Goal: Information Seeking & Learning: Learn about a topic

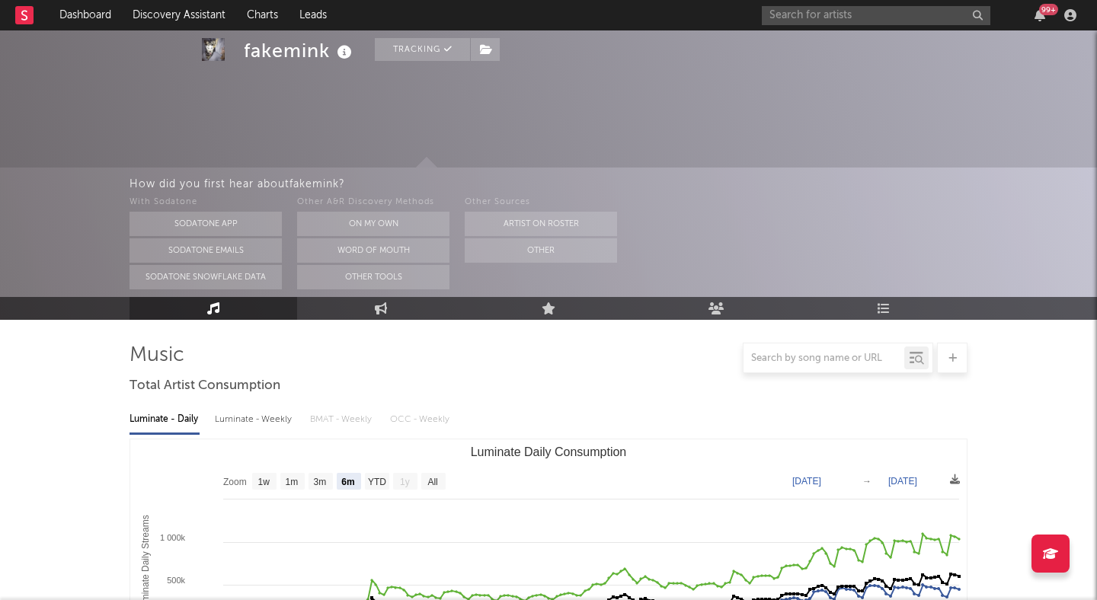
select select "6m"
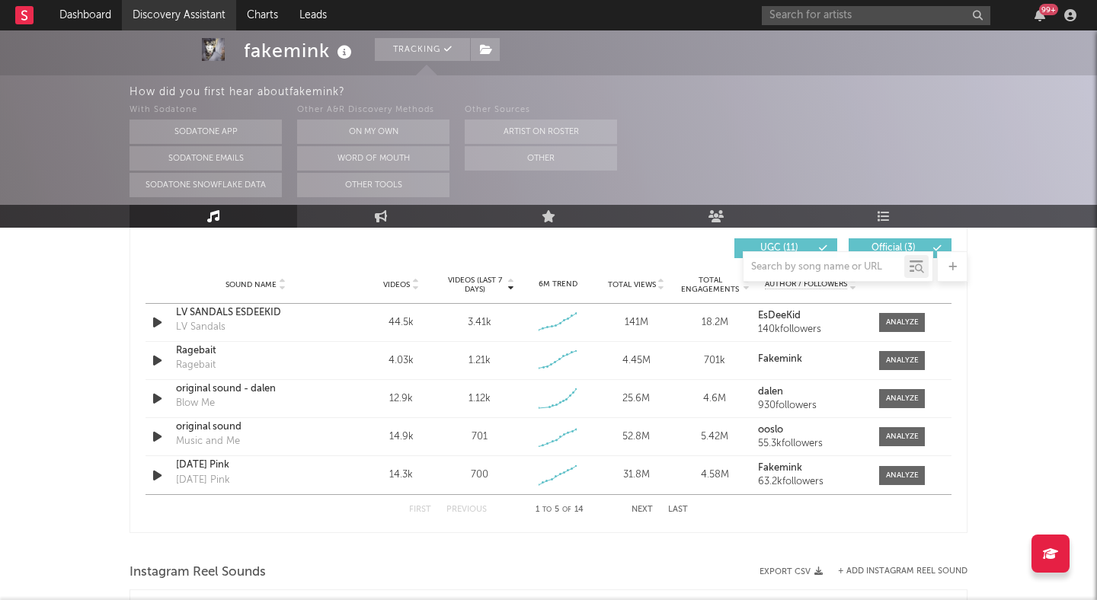
click at [168, 9] on link "Discovery Assistant" at bounding box center [179, 15] width 114 height 30
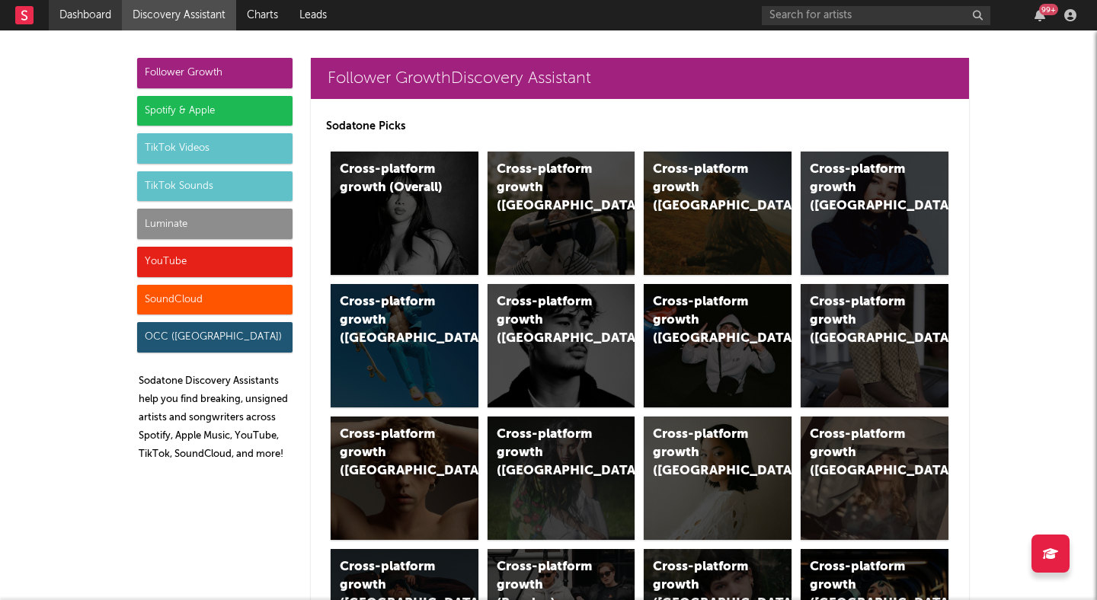
click at [98, 7] on link "Dashboard" at bounding box center [85, 15] width 73 height 30
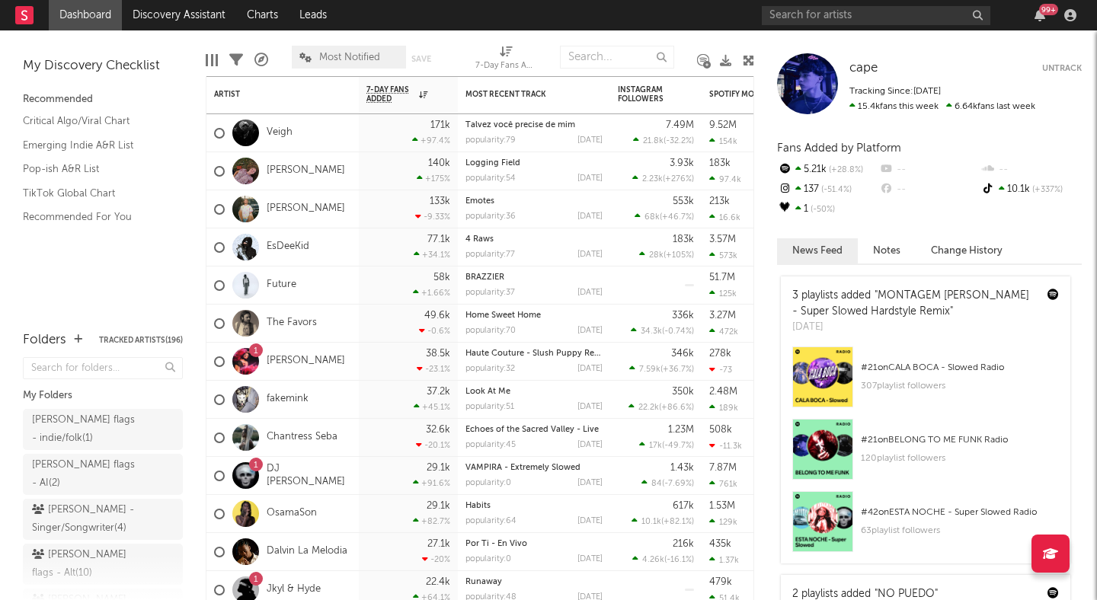
click at [744, 51] on div at bounding box center [748, 60] width 11 height 44
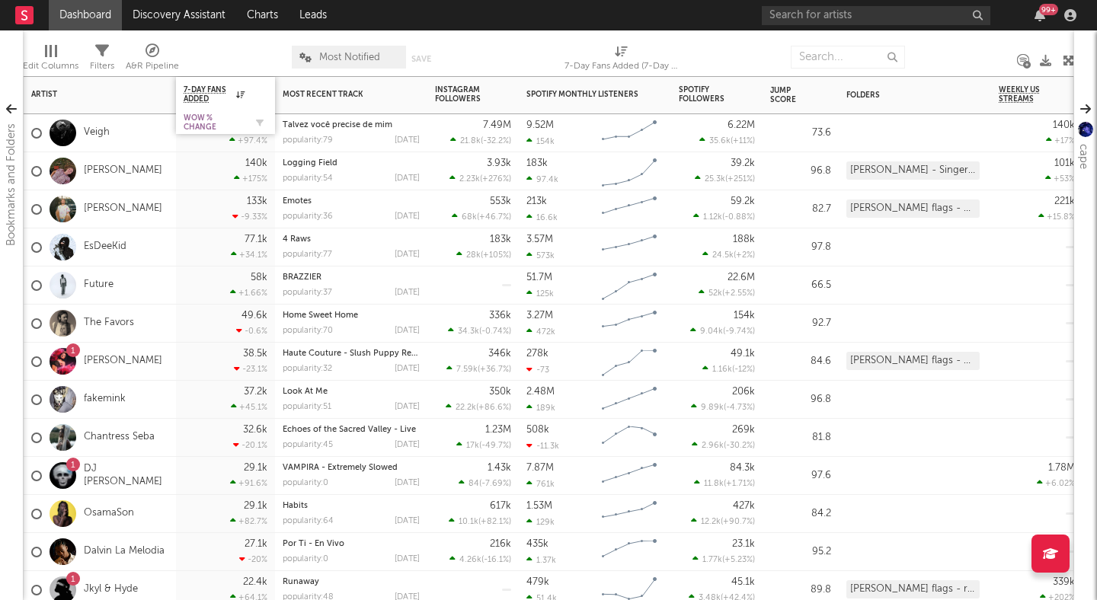
click at [214, 119] on div "WoW % Change" at bounding box center [214, 122] width 61 height 18
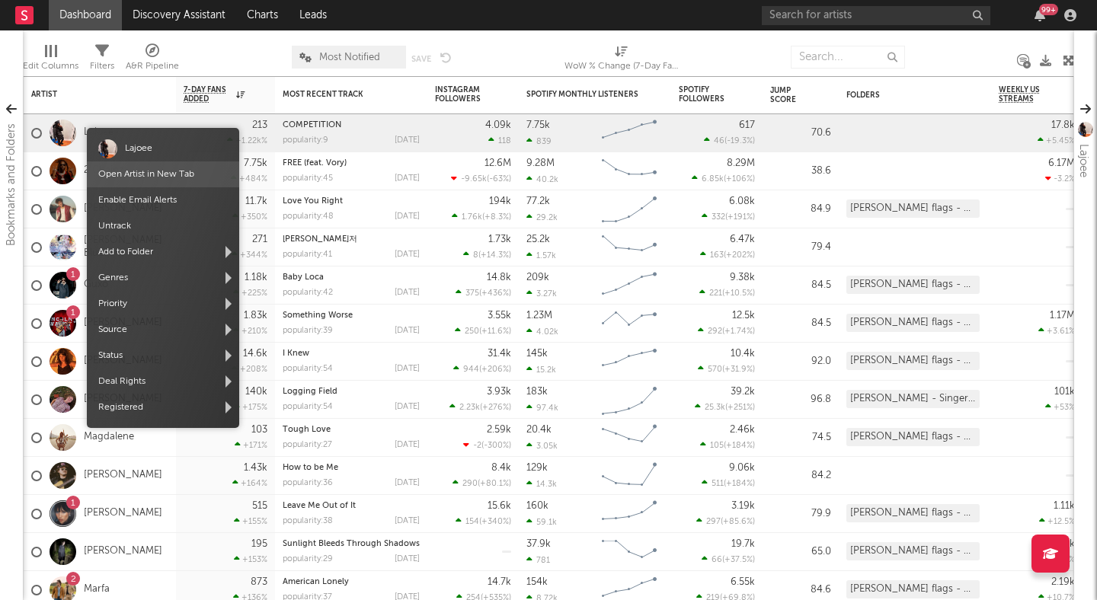
click at [131, 172] on link "Open Artist in New Tab" at bounding box center [146, 174] width 96 height 9
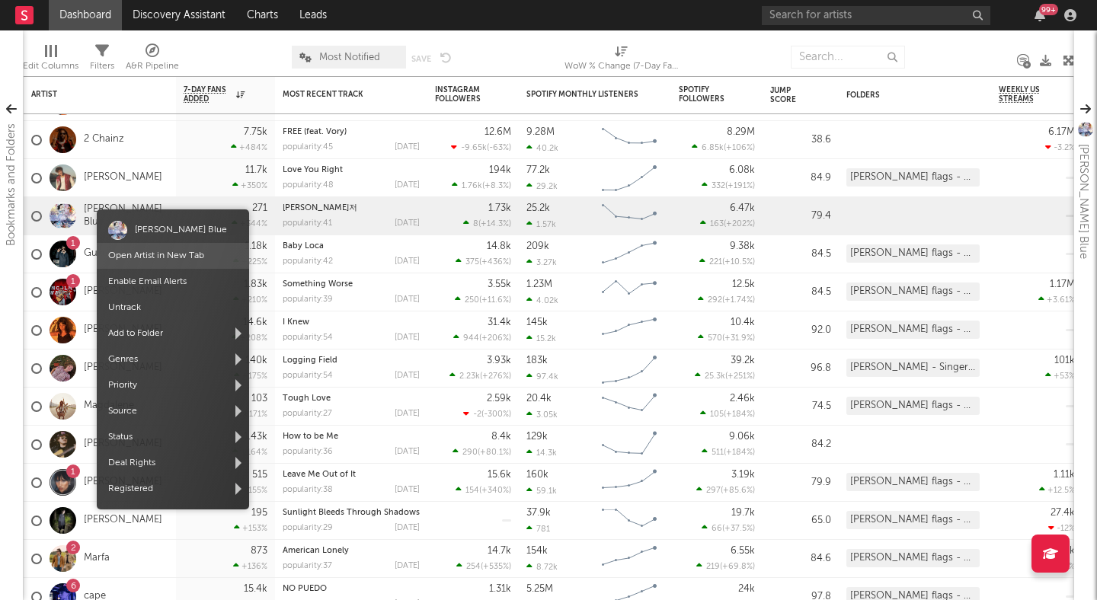
click at [141, 256] on link "Open Artist in New Tab" at bounding box center [156, 255] width 96 height 9
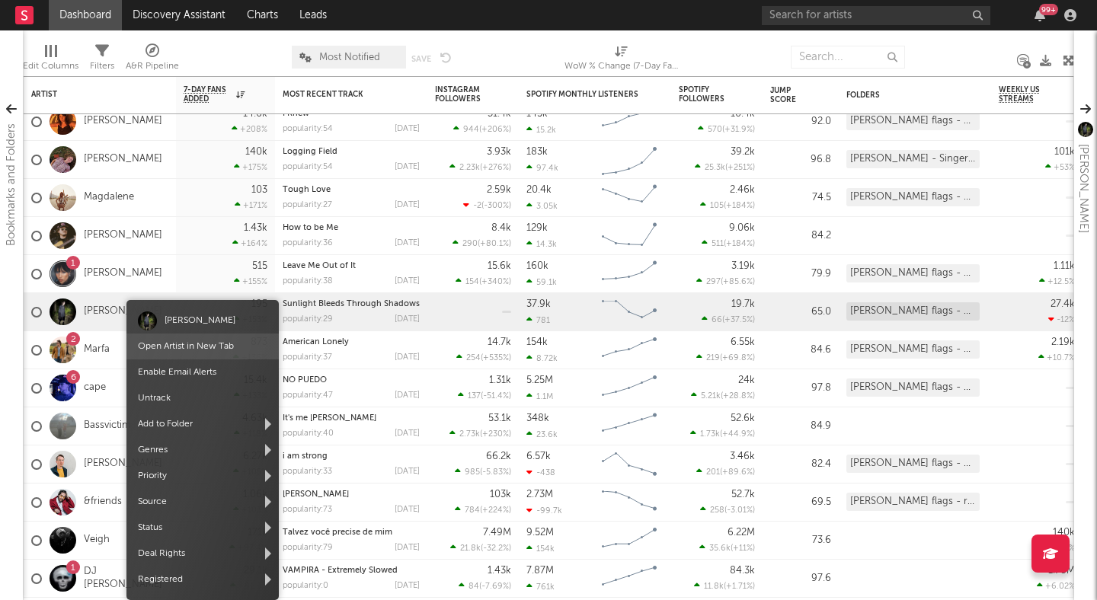
click at [165, 347] on link "Open Artist in New Tab" at bounding box center [186, 346] width 96 height 9
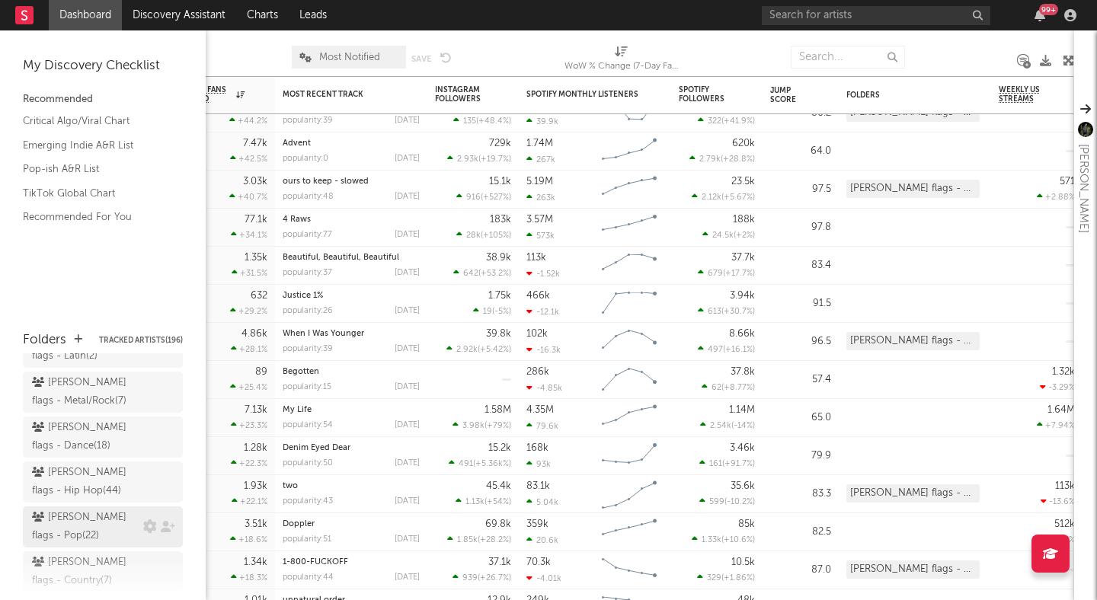
scroll to position [270, 0]
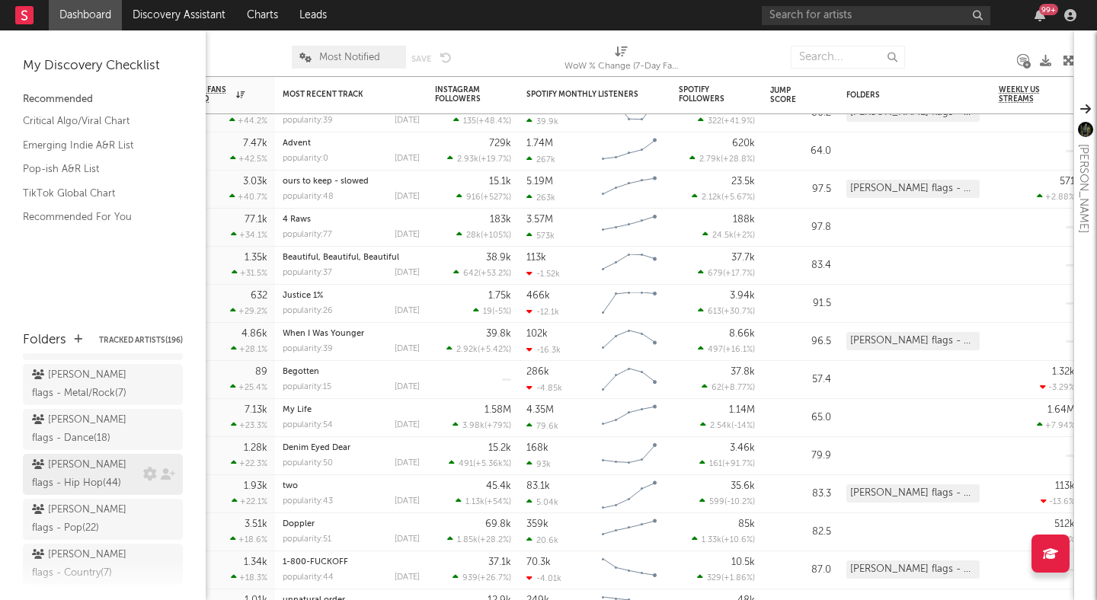
click at [90, 456] on div "peter flags - Hip Hop ( 44 )" at bounding box center [85, 474] width 107 height 37
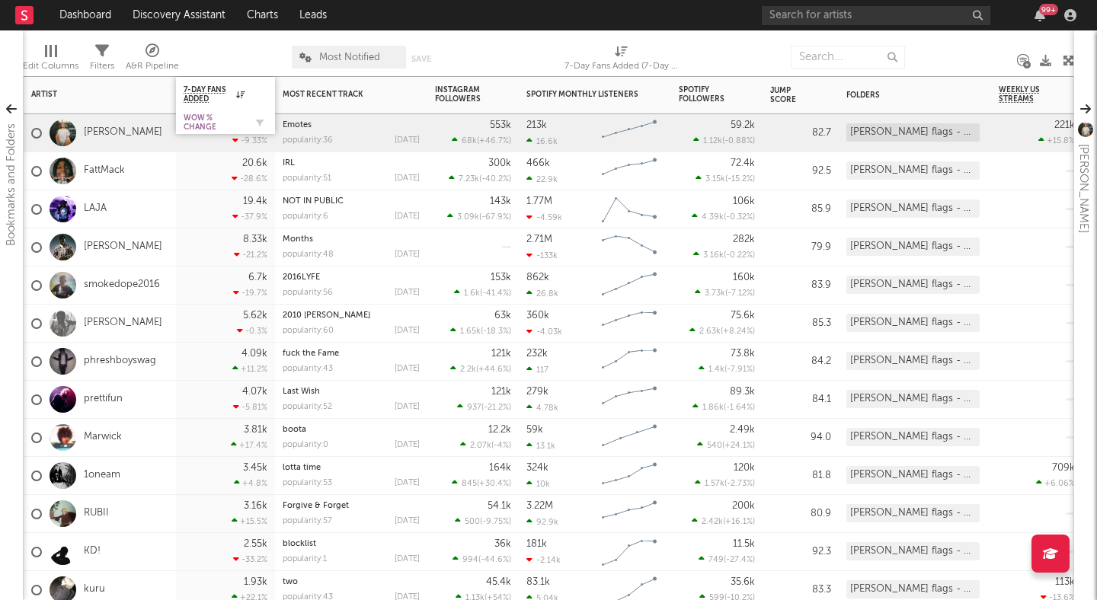
click at [218, 117] on div "WoW % Change" at bounding box center [214, 122] width 61 height 18
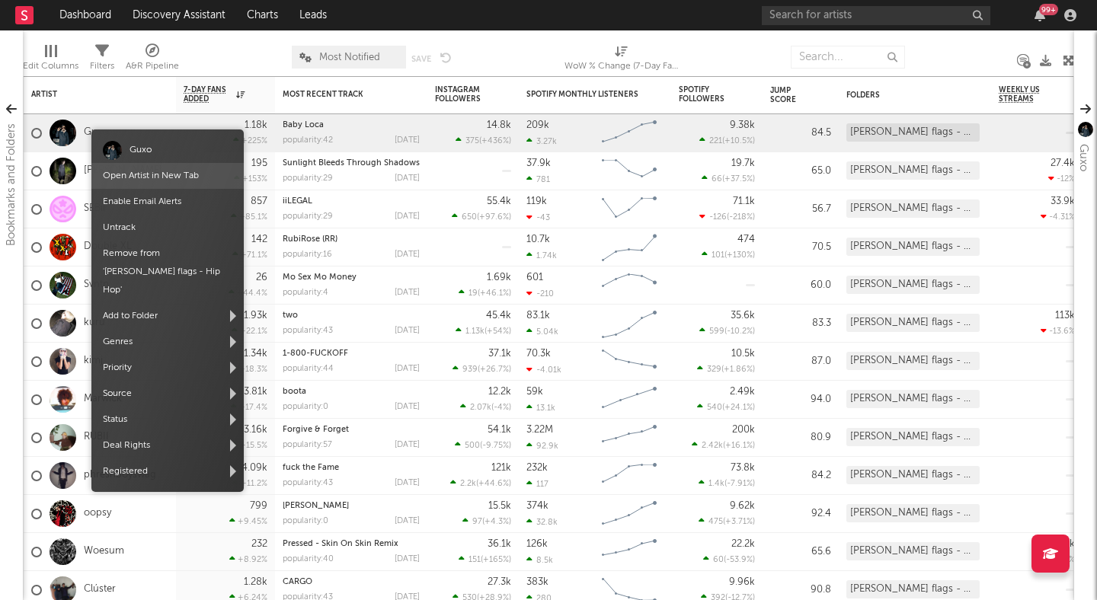
click at [157, 172] on link "Open Artist in New Tab" at bounding box center [151, 175] width 96 height 9
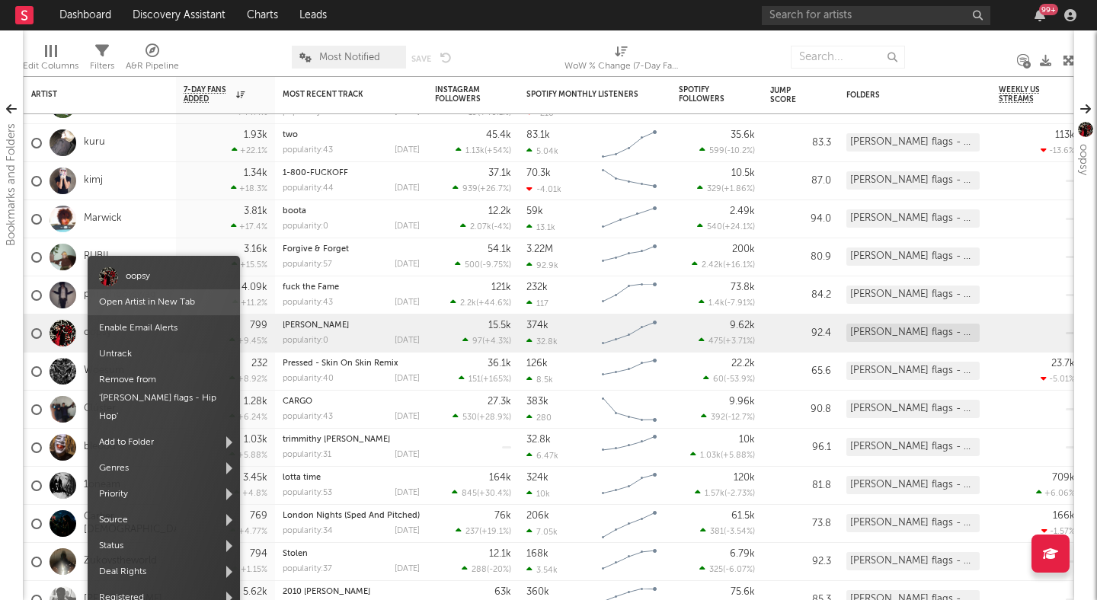
click at [137, 299] on link "Open Artist in New Tab" at bounding box center [147, 302] width 96 height 9
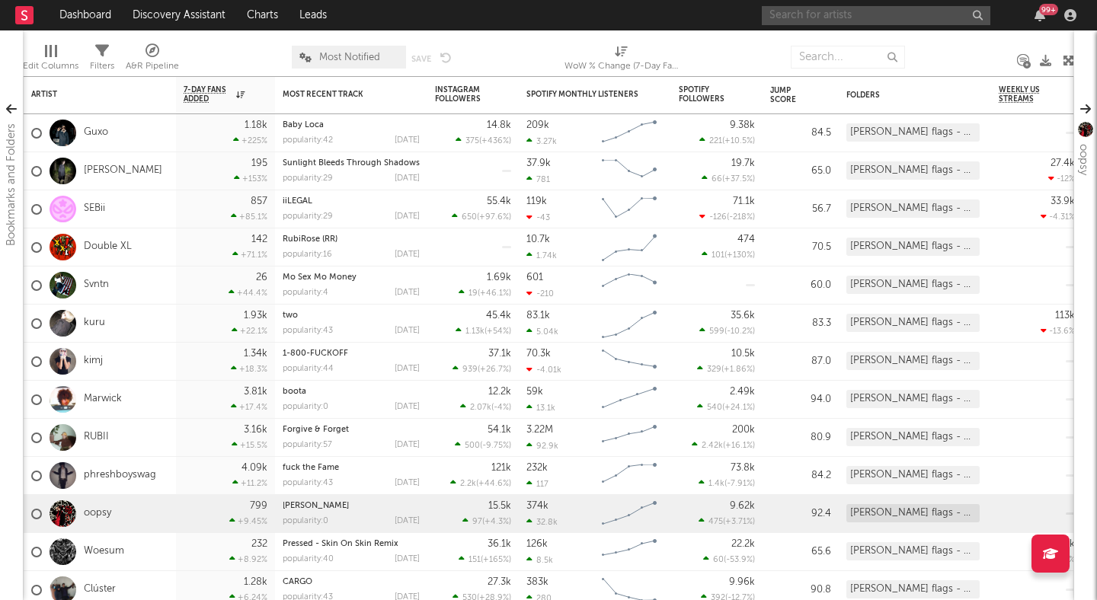
click at [857, 18] on input "text" at bounding box center [876, 15] width 229 height 19
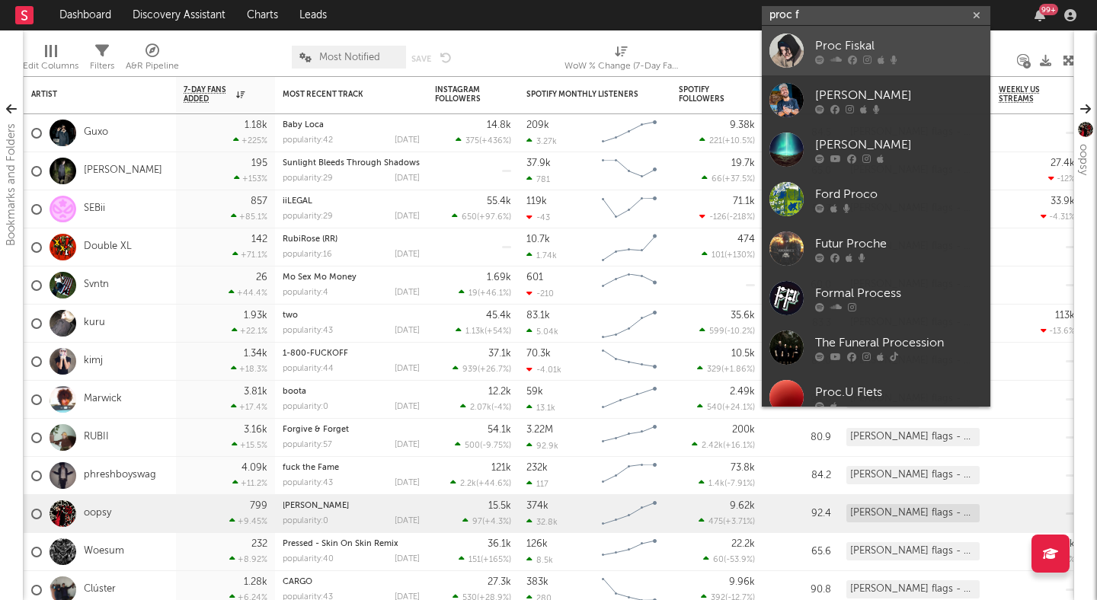
type input "proc f"
click at [875, 49] on div "Proc Fiskal" at bounding box center [899, 46] width 168 height 18
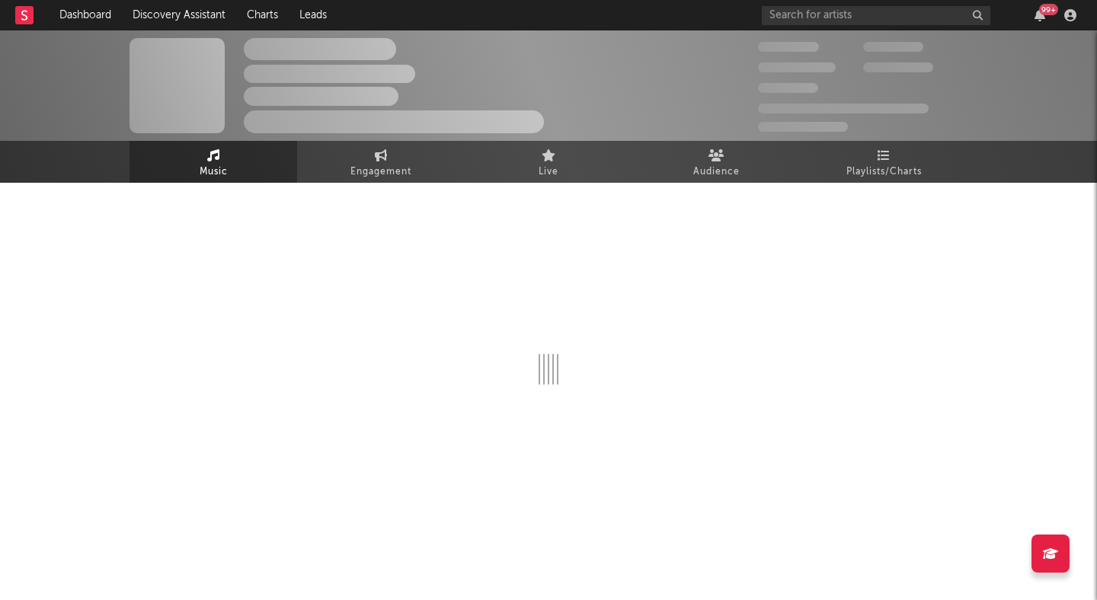
select select "1w"
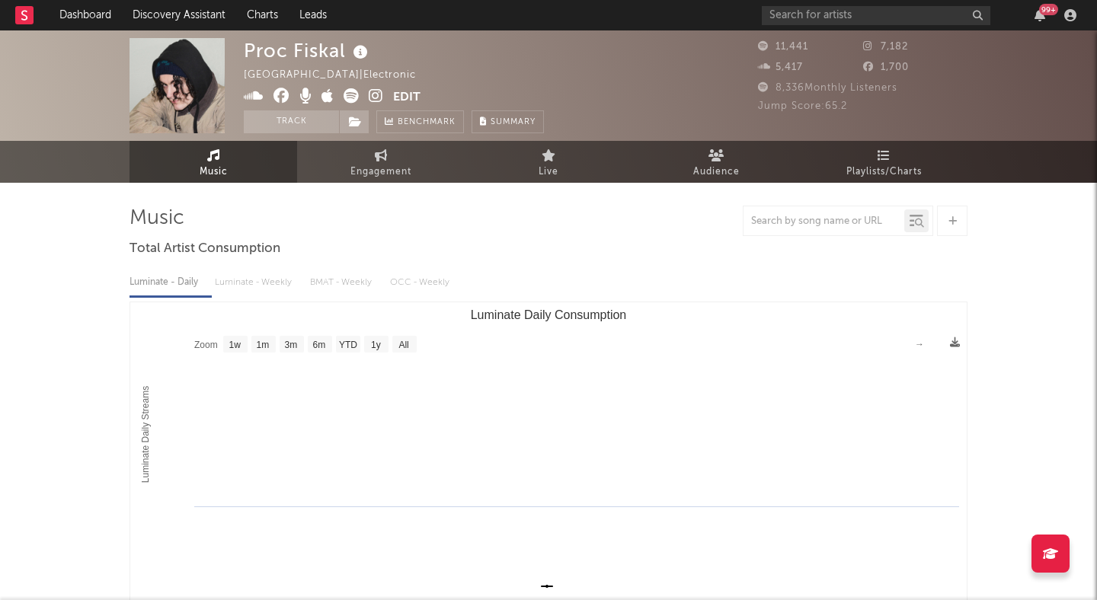
click at [374, 89] on icon at bounding box center [376, 95] width 14 height 15
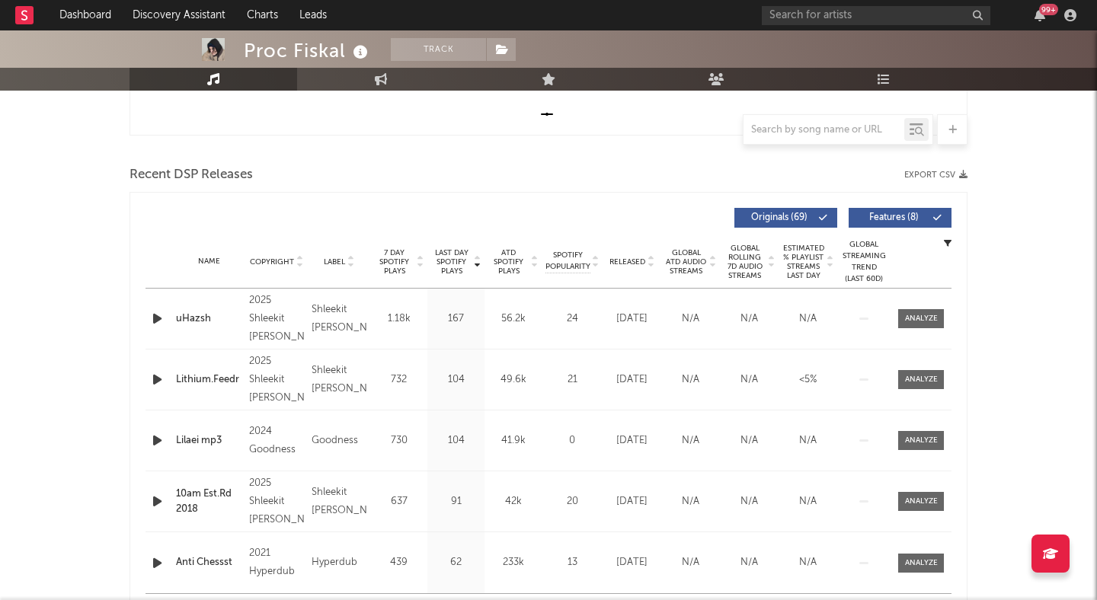
scroll to position [478, 0]
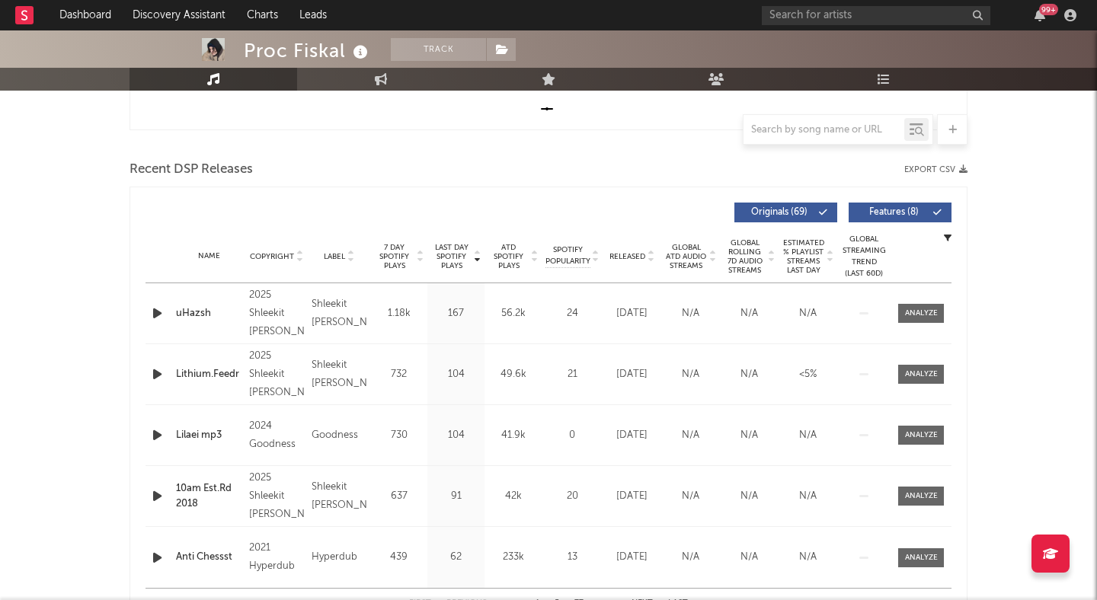
click at [318, 315] on div "Shleekit Doss" at bounding box center [339, 314] width 55 height 37
click at [900, 209] on span "Features ( 8 )" at bounding box center [893, 212] width 70 height 9
click at [644, 257] on span "Released" at bounding box center [627, 256] width 36 height 9
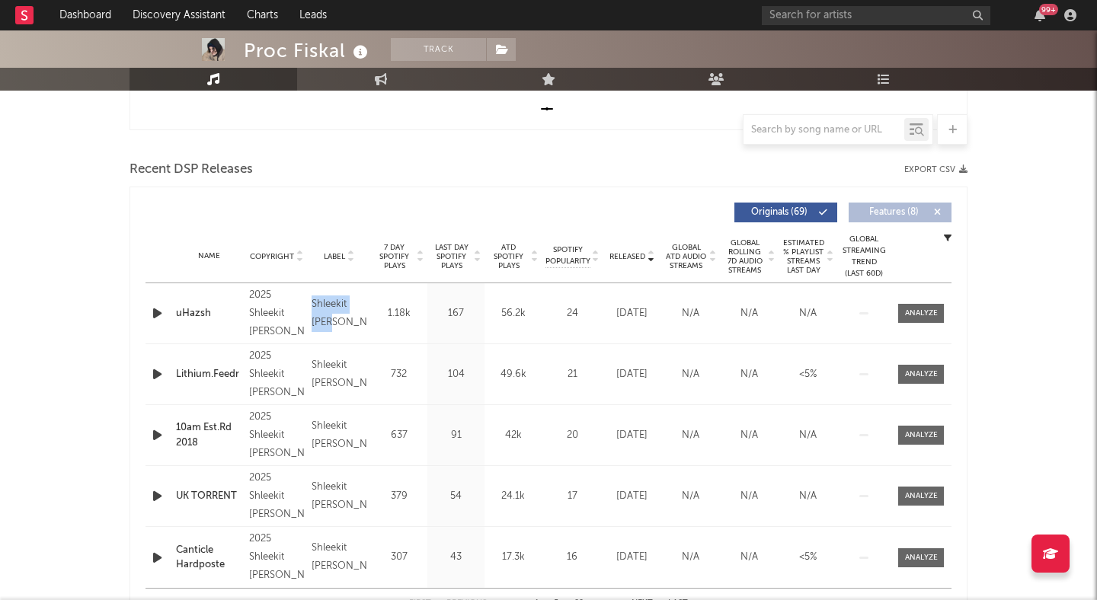
drag, startPoint x: 313, startPoint y: 298, endPoint x: 343, endPoint y: 318, distance: 35.7
click at [342, 317] on div "Shleekit Doss" at bounding box center [339, 314] width 55 height 37
copy div "Shleekit Doss"
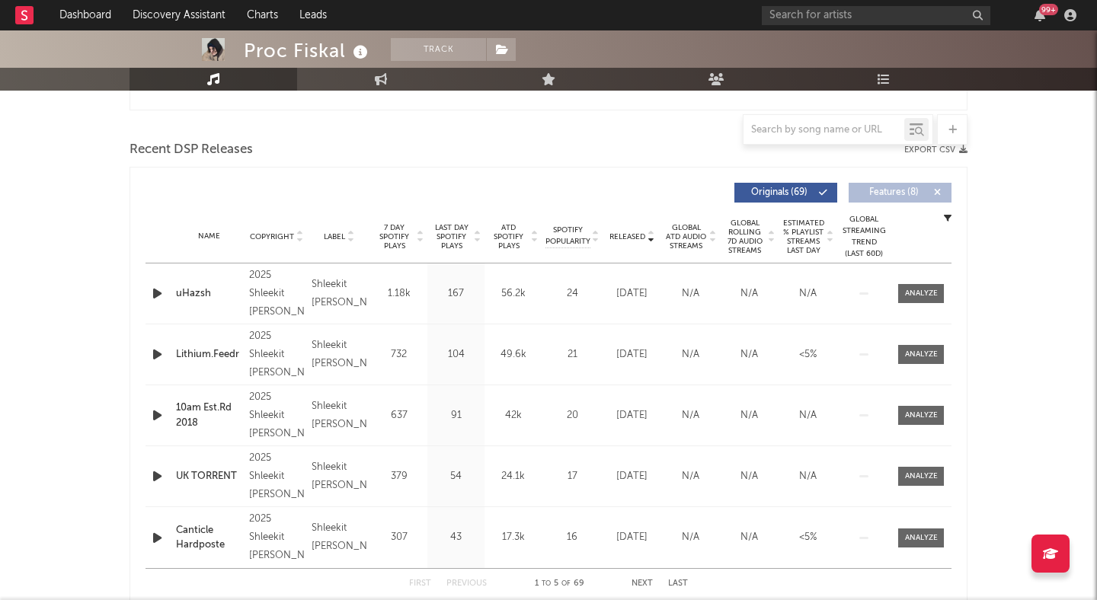
click at [332, 306] on div "Shleekit Doss" at bounding box center [339, 294] width 55 height 37
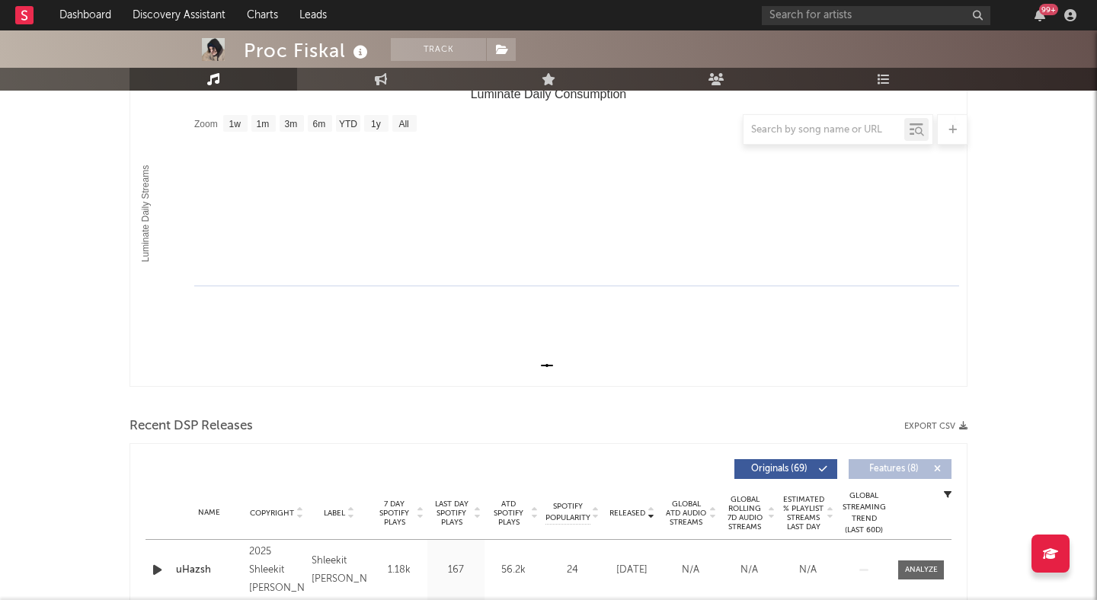
scroll to position [149, 0]
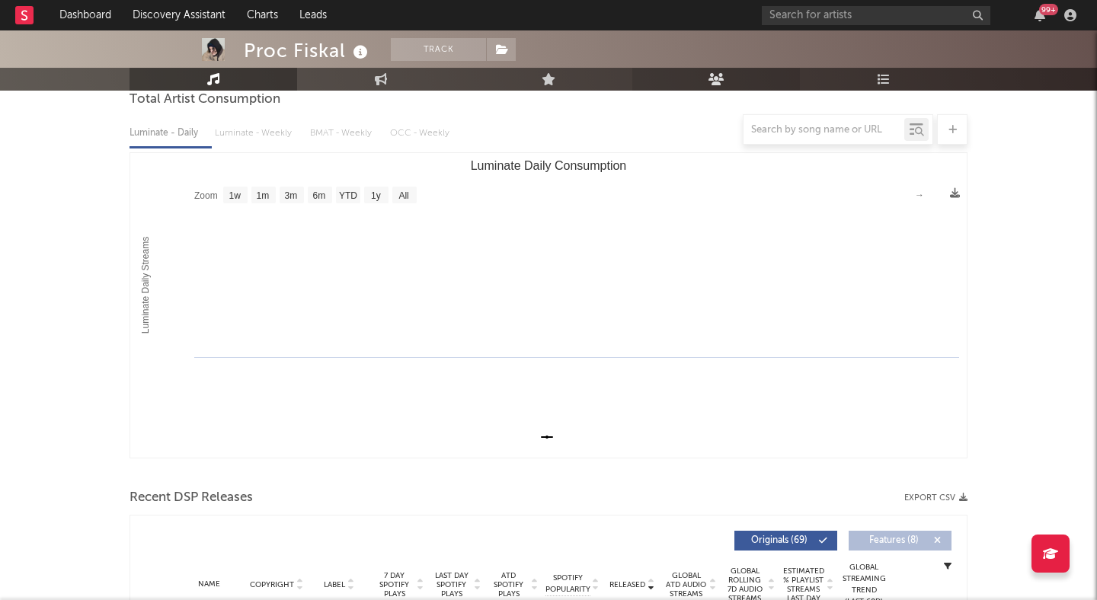
click at [705, 80] on link "Audience" at bounding box center [716, 79] width 168 height 23
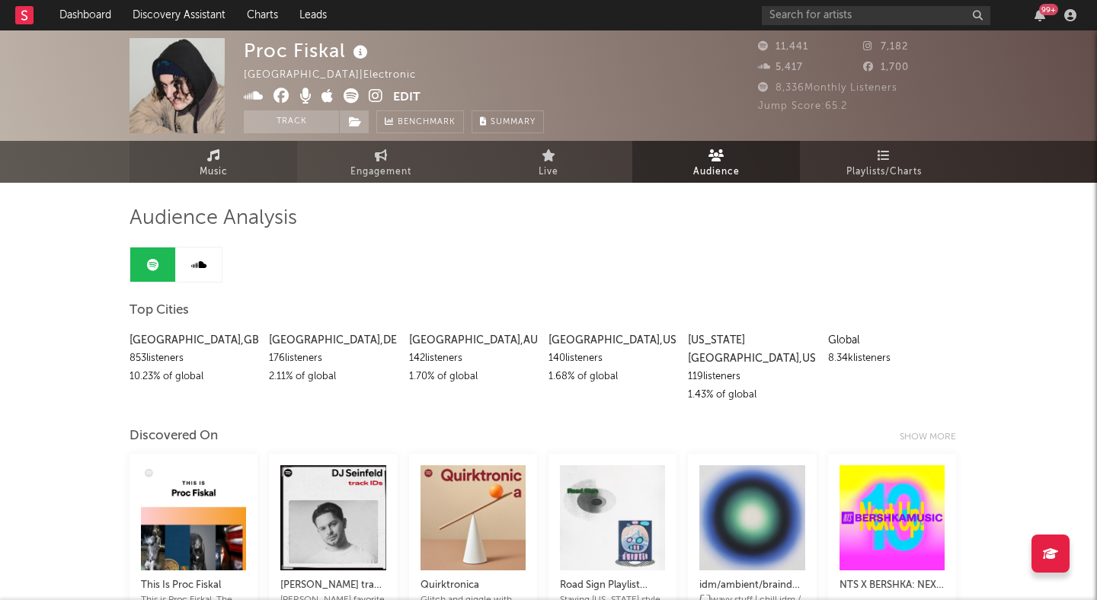
click at [210, 163] on span "Music" at bounding box center [214, 172] width 28 height 18
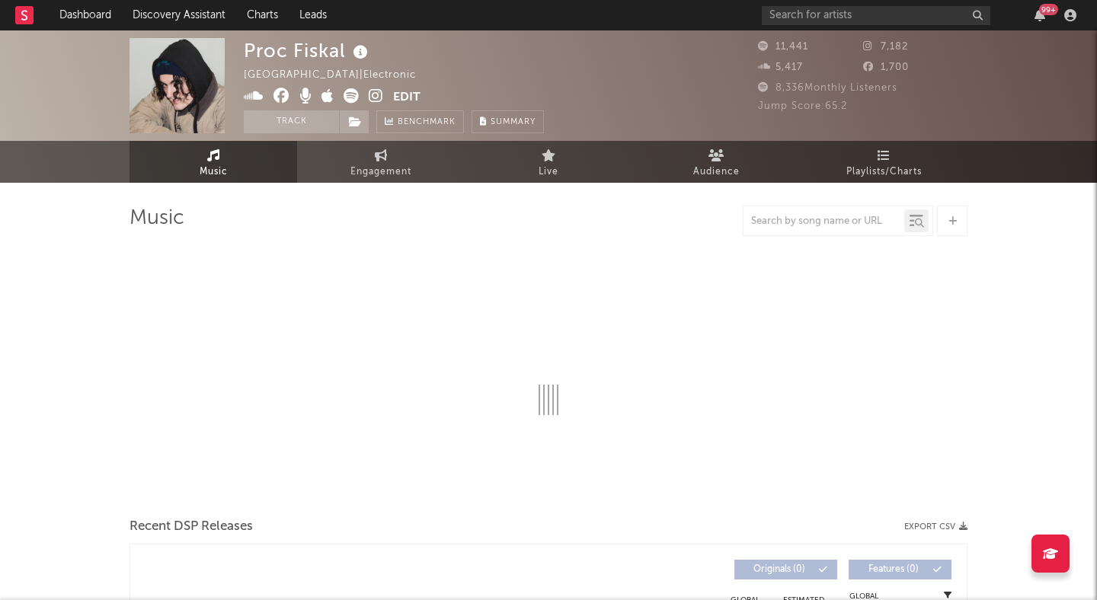
select select "1w"
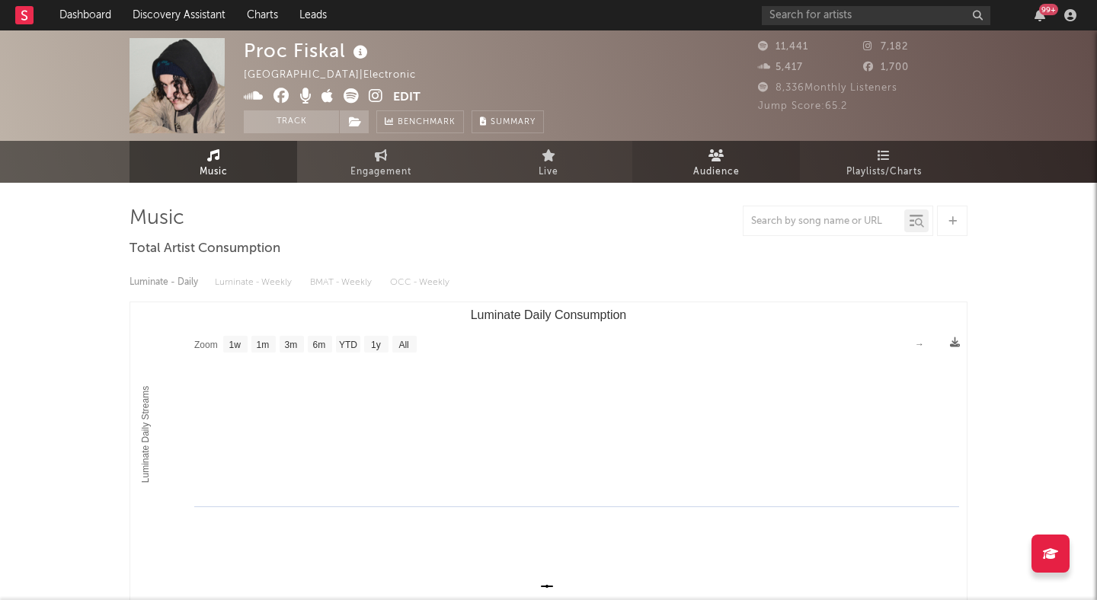
click at [728, 155] on link "Audience" at bounding box center [716, 162] width 168 height 42
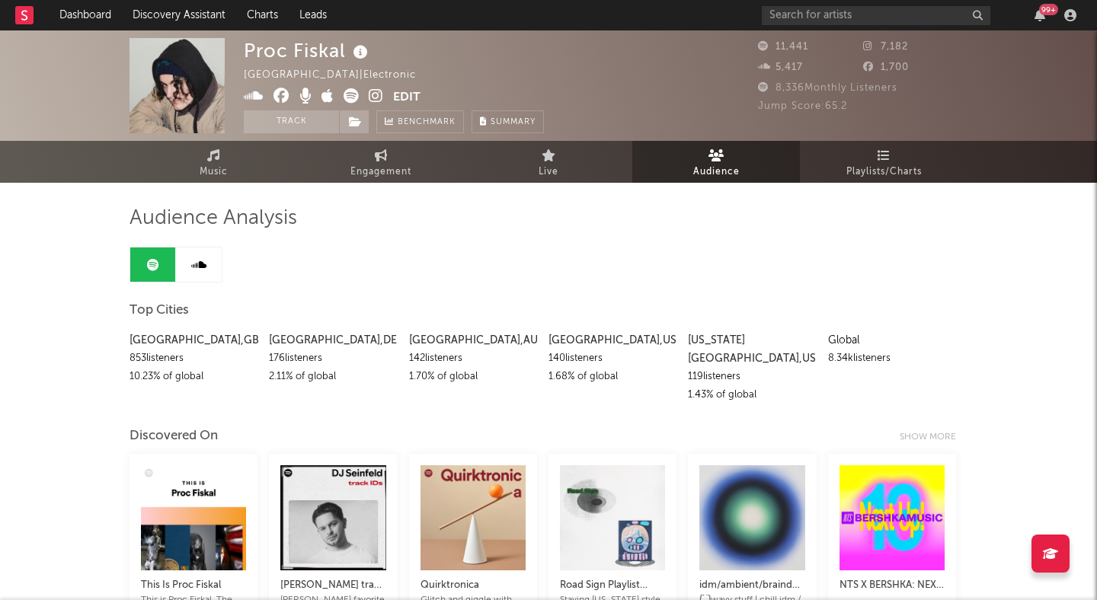
click at [326, 299] on div "Top Cities" at bounding box center [548, 311] width 838 height 26
click at [226, 165] on span "Music" at bounding box center [214, 172] width 28 height 18
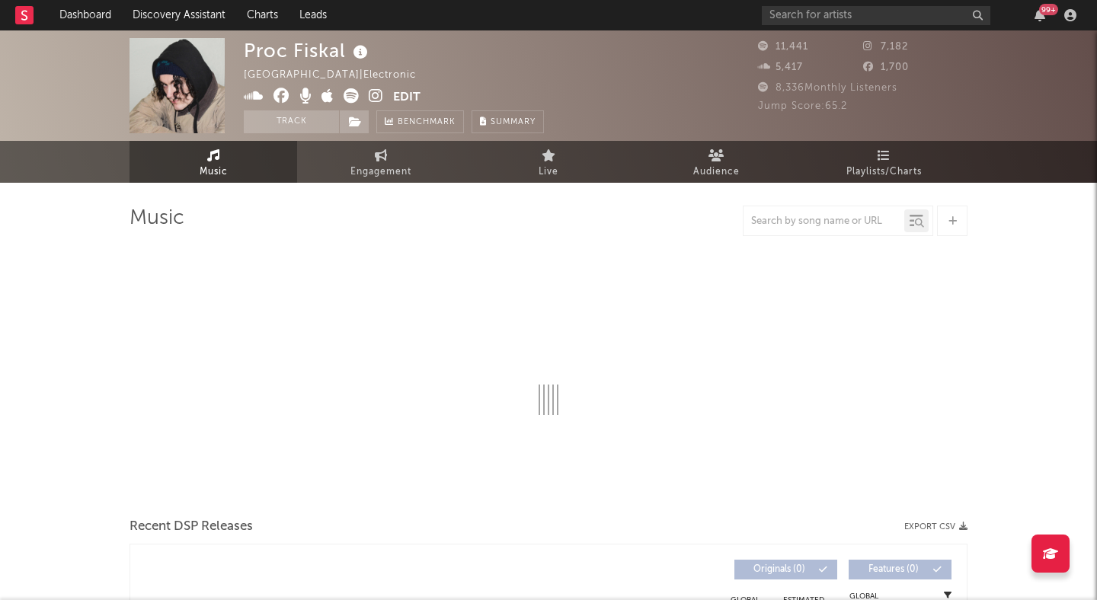
select select "1w"
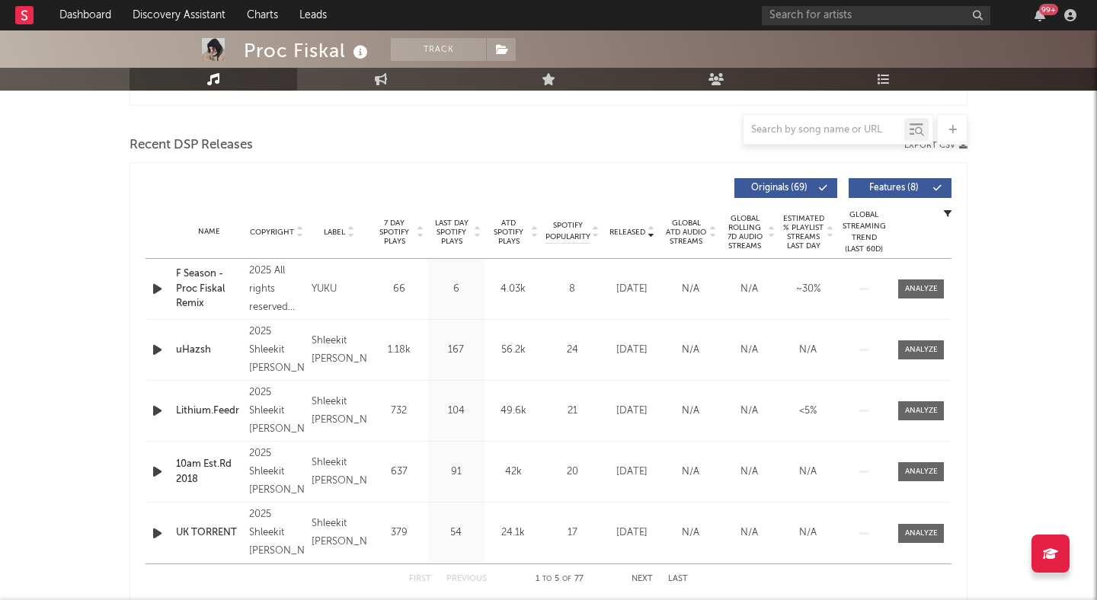
scroll to position [484, 0]
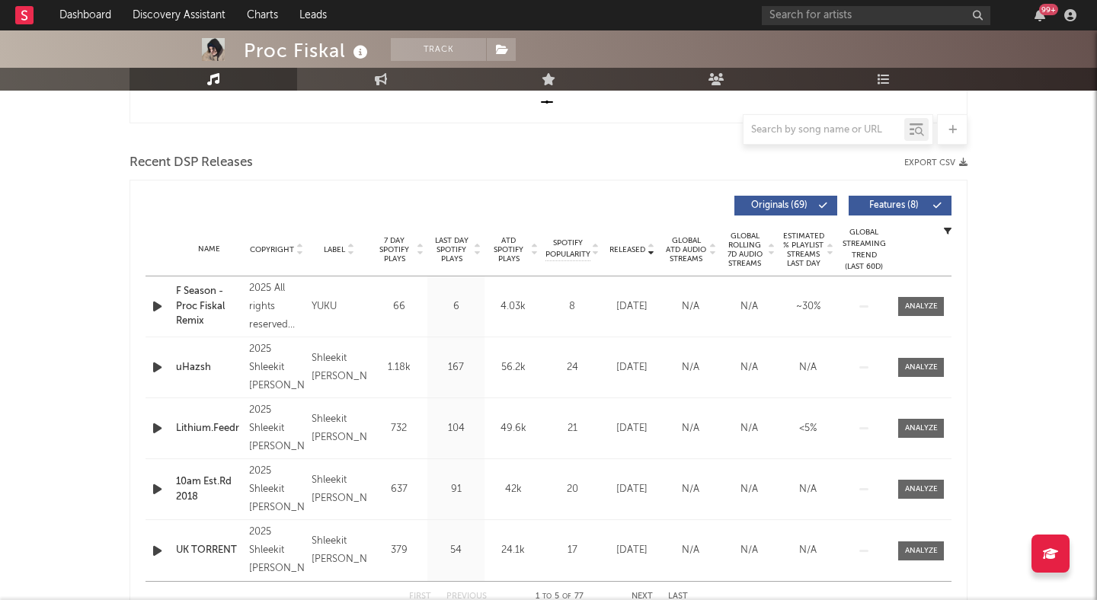
click at [881, 201] on span "Features ( 8 )" at bounding box center [893, 205] width 70 height 9
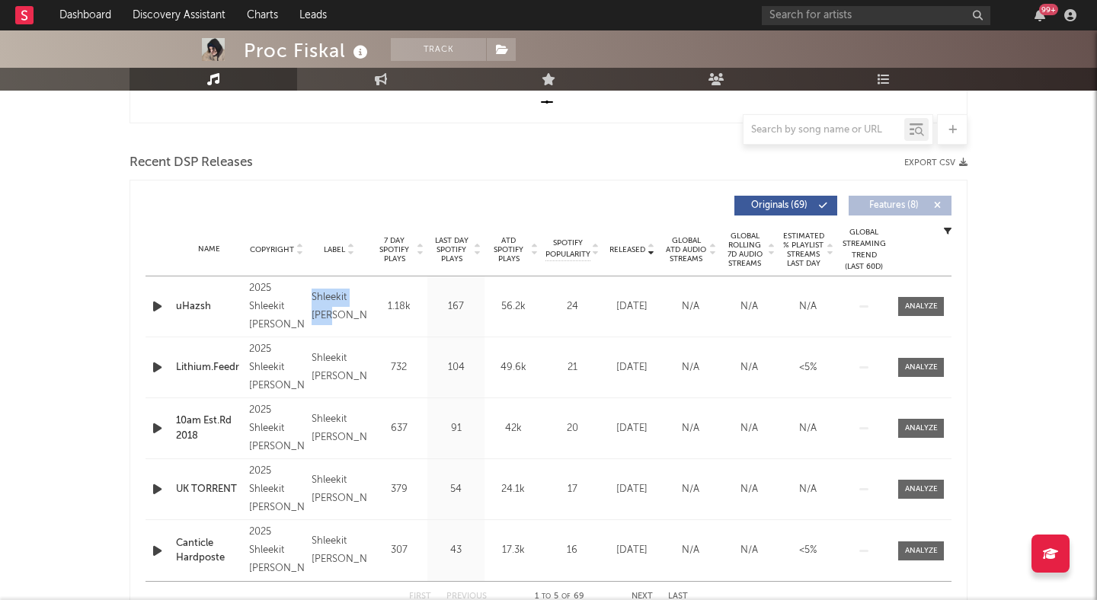
drag, startPoint x: 337, startPoint y: 319, endPoint x: 312, endPoint y: 299, distance: 32.0
click at [312, 299] on div "Shleekit Doss" at bounding box center [339, 307] width 55 height 37
copy div "Shleekit Doss"
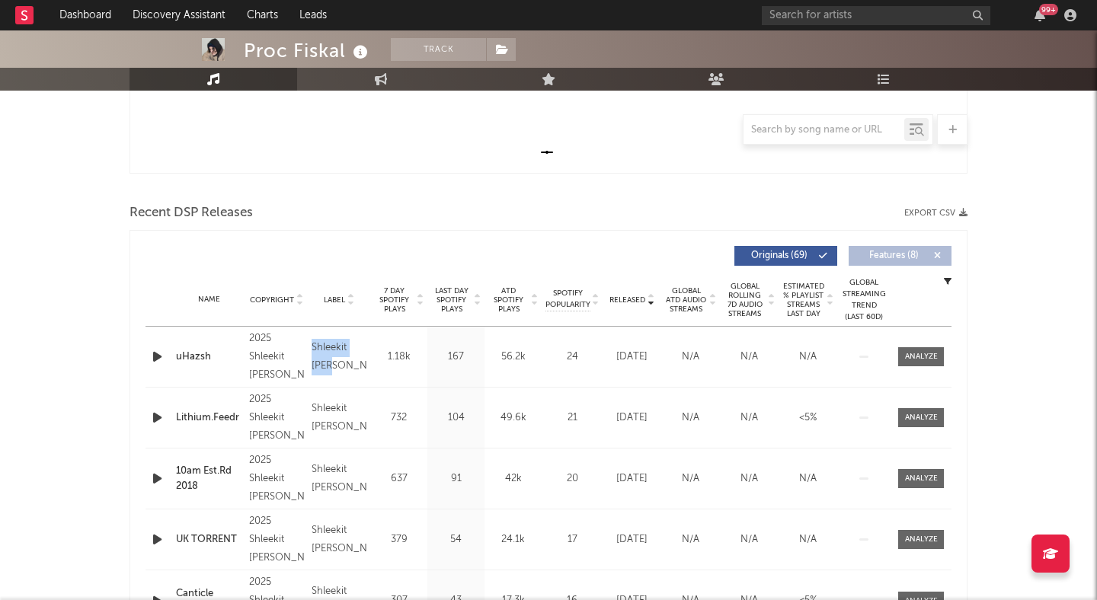
scroll to position [238, 0]
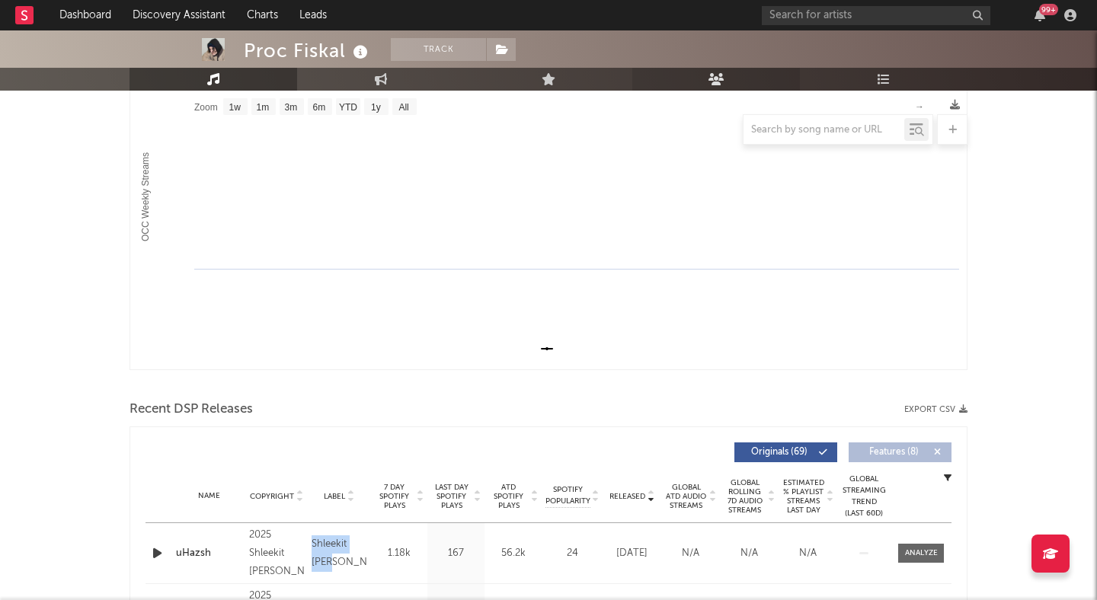
click at [675, 78] on link "Audience" at bounding box center [716, 79] width 168 height 23
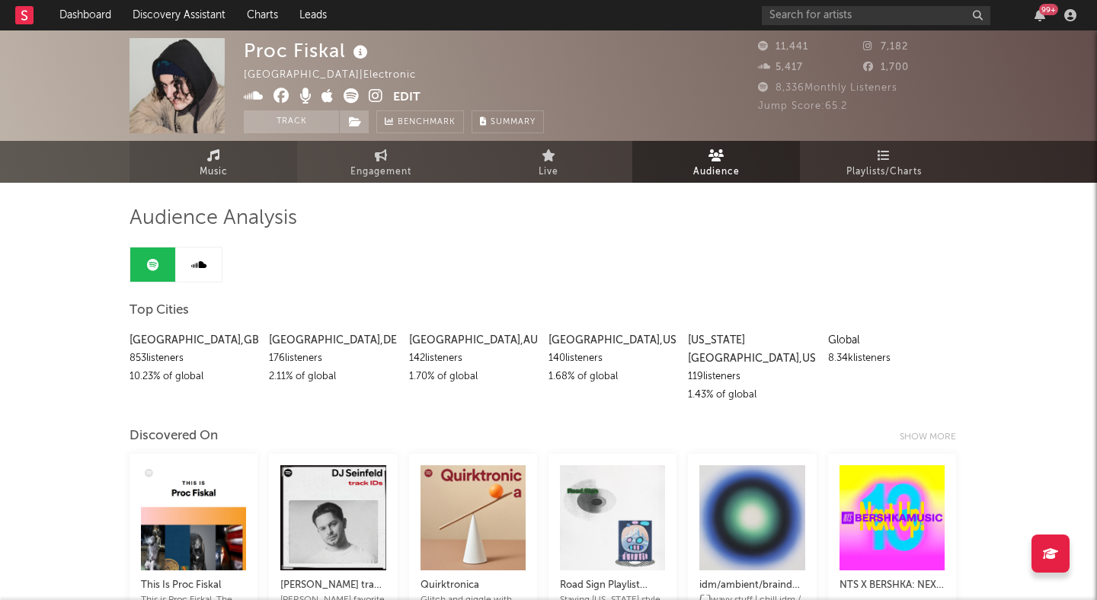
click at [243, 159] on link "Music" at bounding box center [213, 162] width 168 height 42
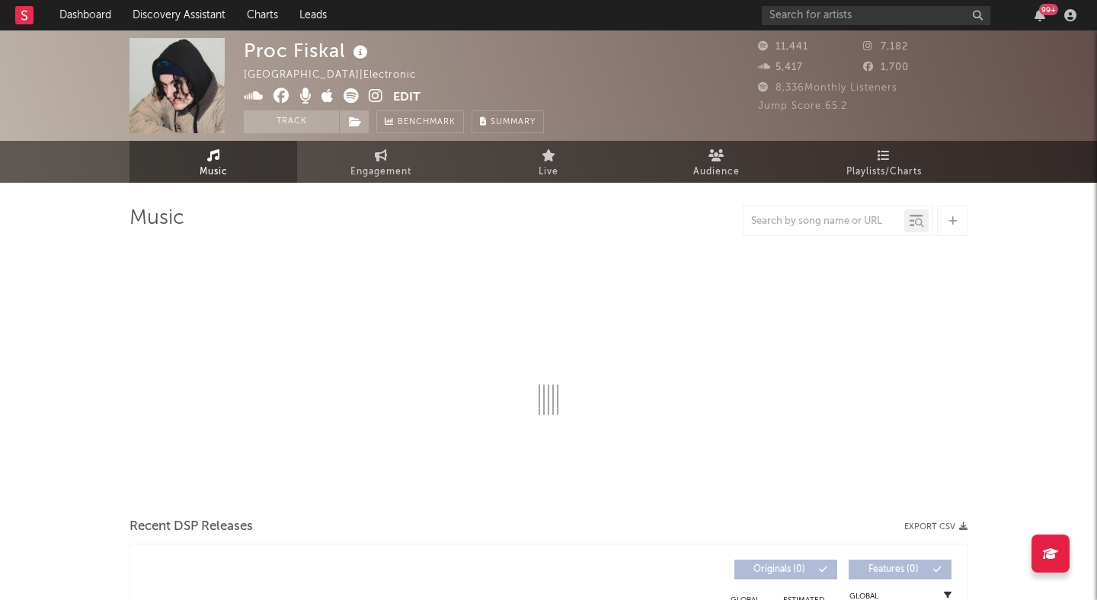
select select "1w"
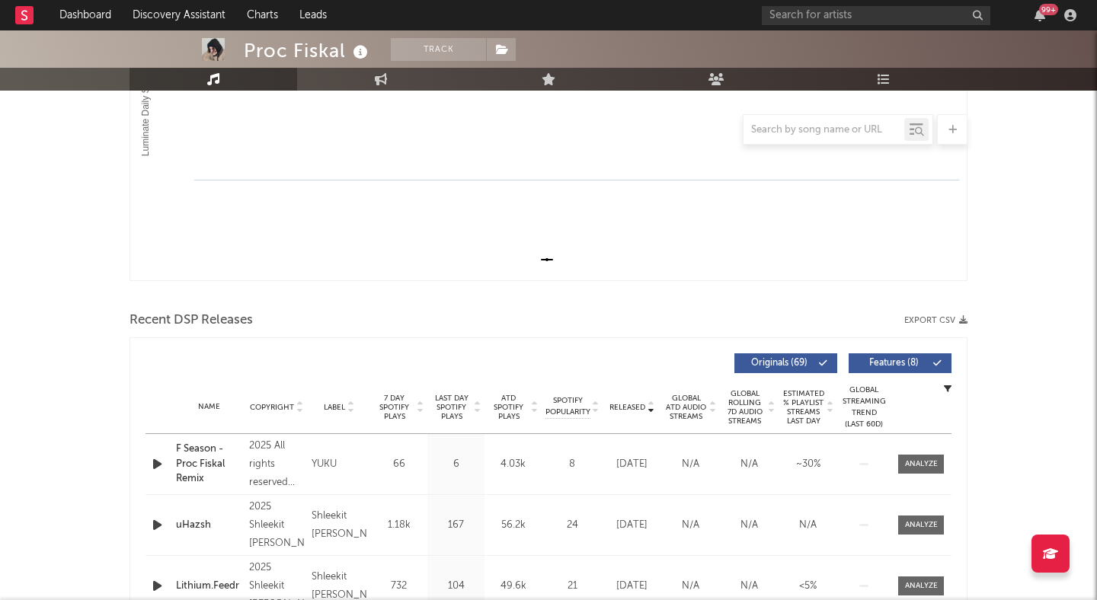
scroll to position [331, 0]
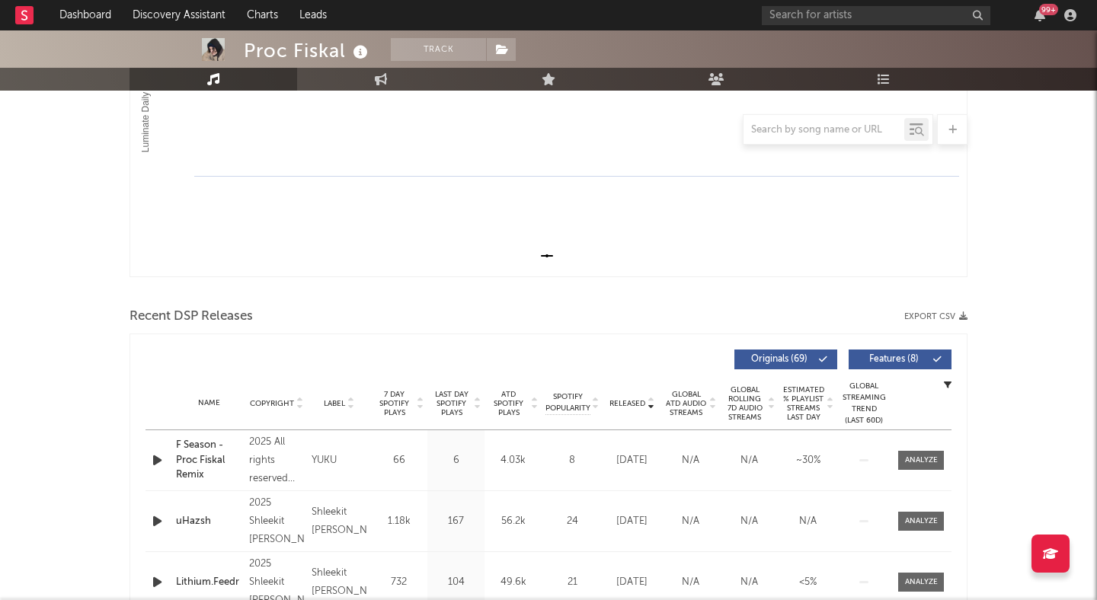
click at [874, 362] on span "Features ( 8 )" at bounding box center [893, 359] width 70 height 9
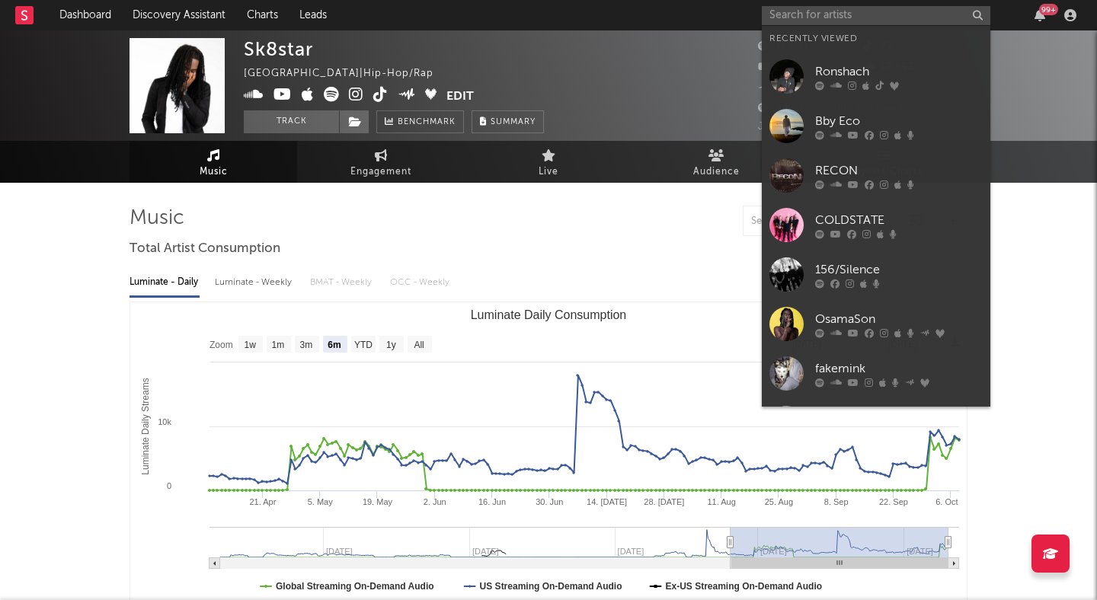
select select "6m"
click at [611, 62] on div "Sk8star United States | Hip-Hop/Rap Edit Track Benchmark Summary" at bounding box center [491, 85] width 495 height 95
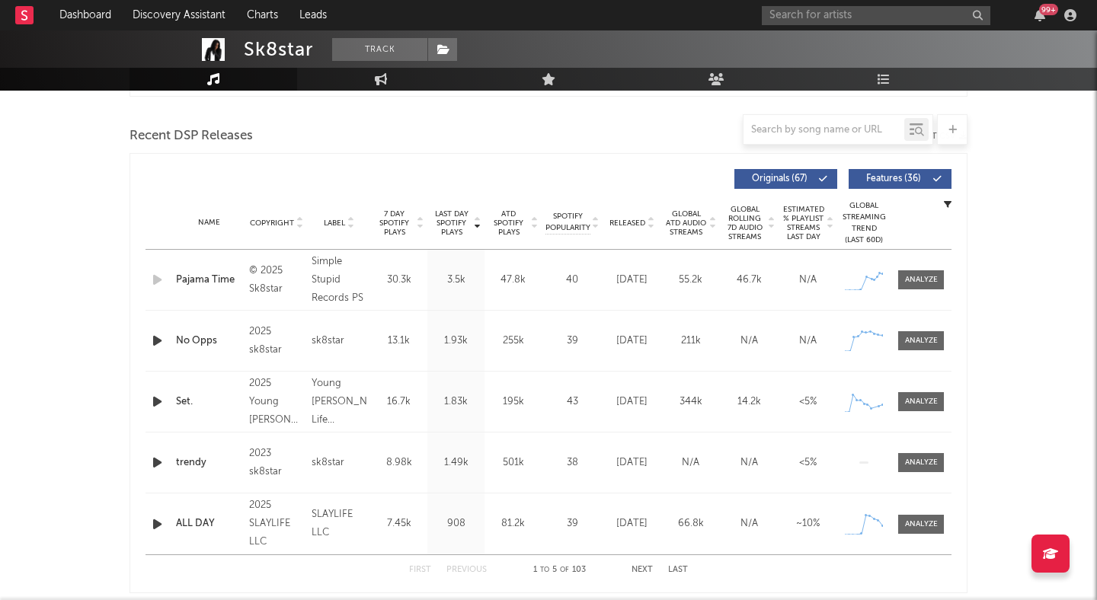
scroll to position [519, 0]
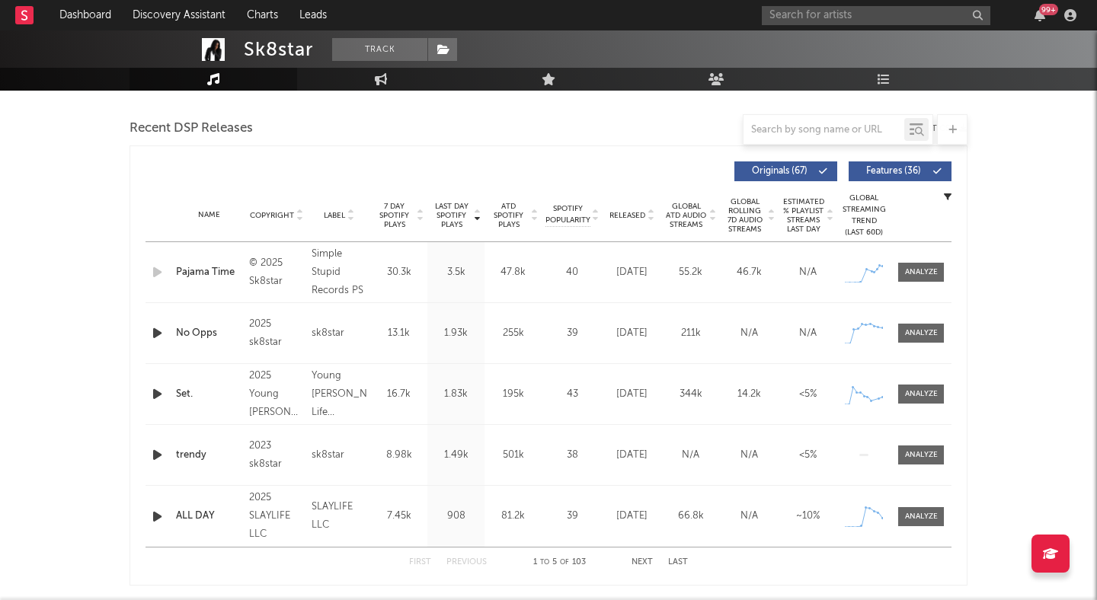
click at [882, 167] on span "Features ( 36 )" at bounding box center [893, 171] width 70 height 9
click at [651, 218] on icon at bounding box center [651, 219] width 8 height 6
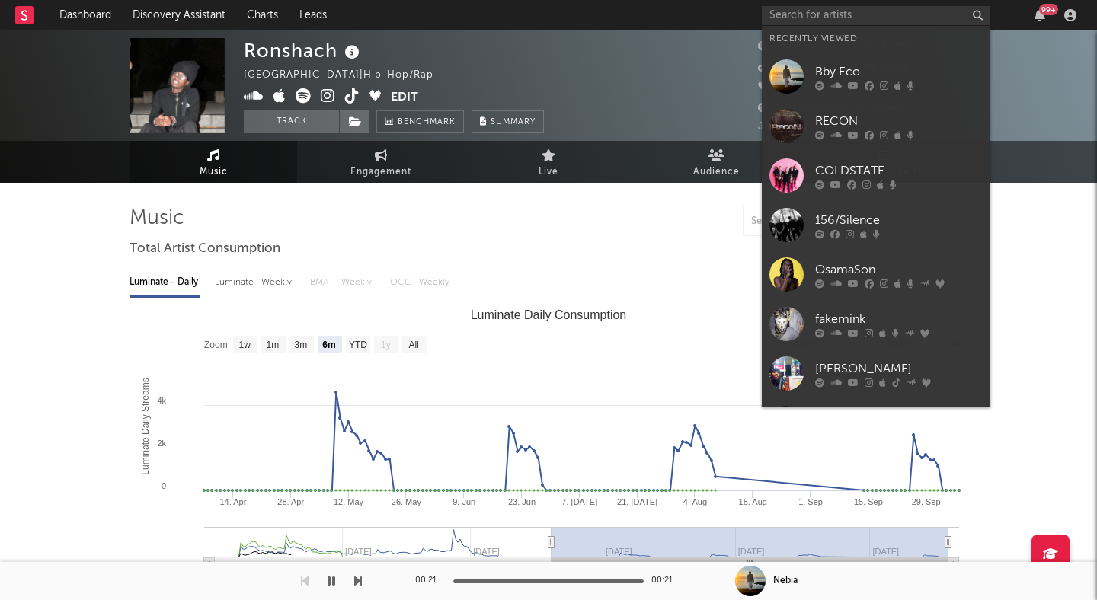
select select "6m"
click at [57, 165] on div "Music Engagement Live Audience Playlists/Charts" at bounding box center [548, 162] width 1097 height 42
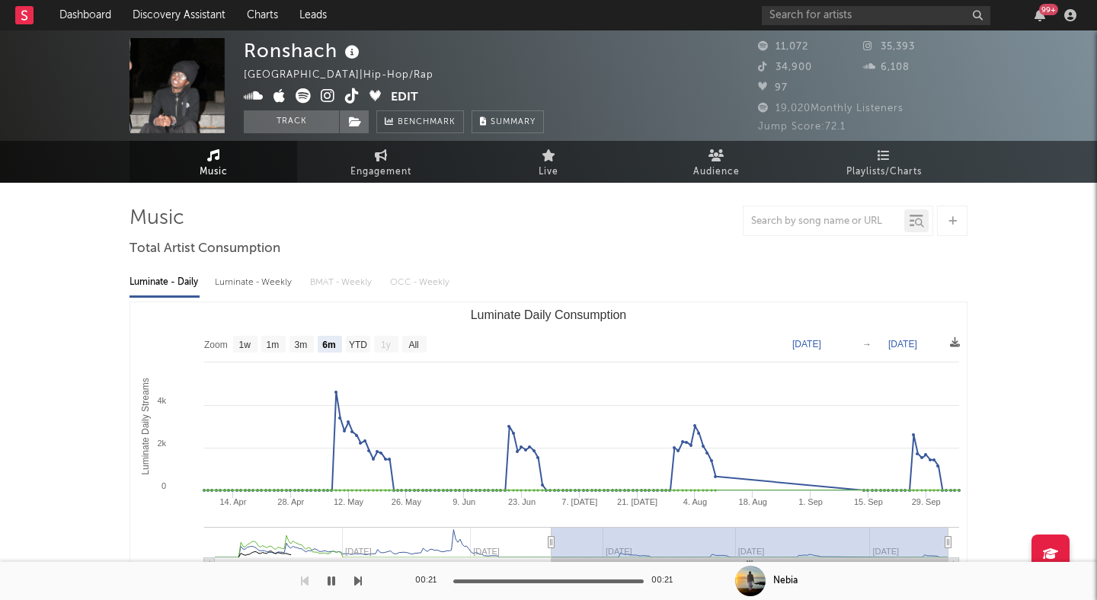
click at [77, 101] on div "Ronshach United States | Hip-Hop/Rap Edit Track Benchmark Summary 11,072 35,393…" at bounding box center [548, 85] width 1097 height 110
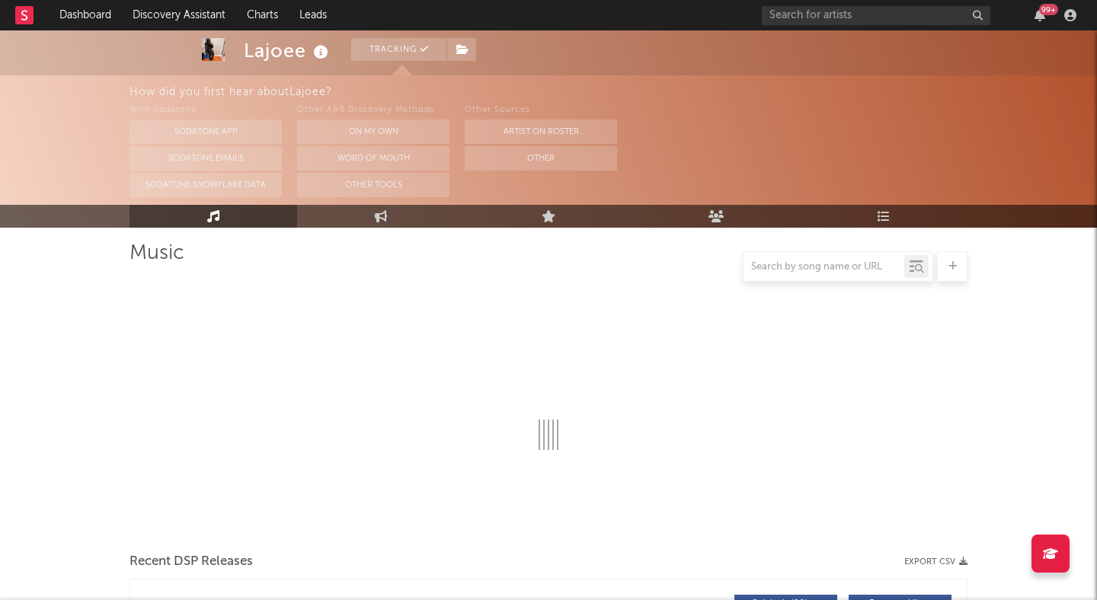
scroll to position [130, 0]
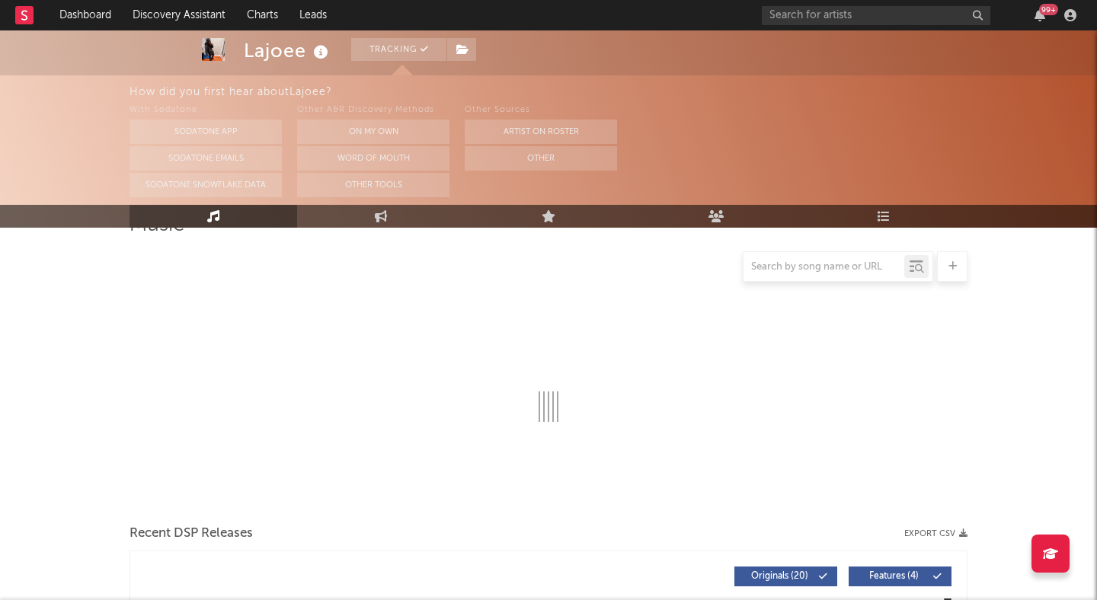
select select "6m"
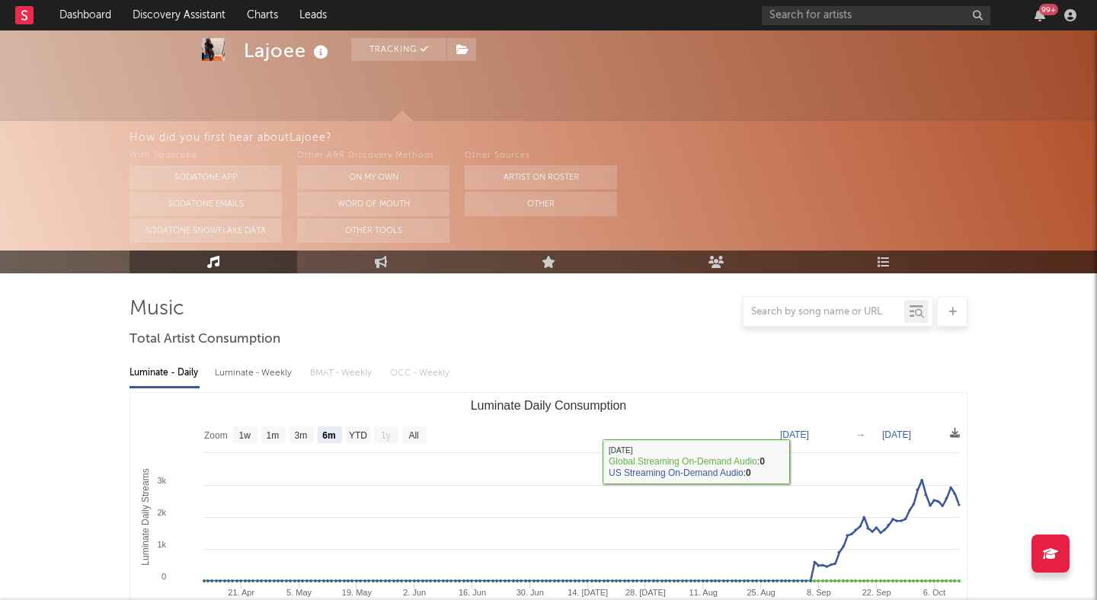
scroll to position [0, 0]
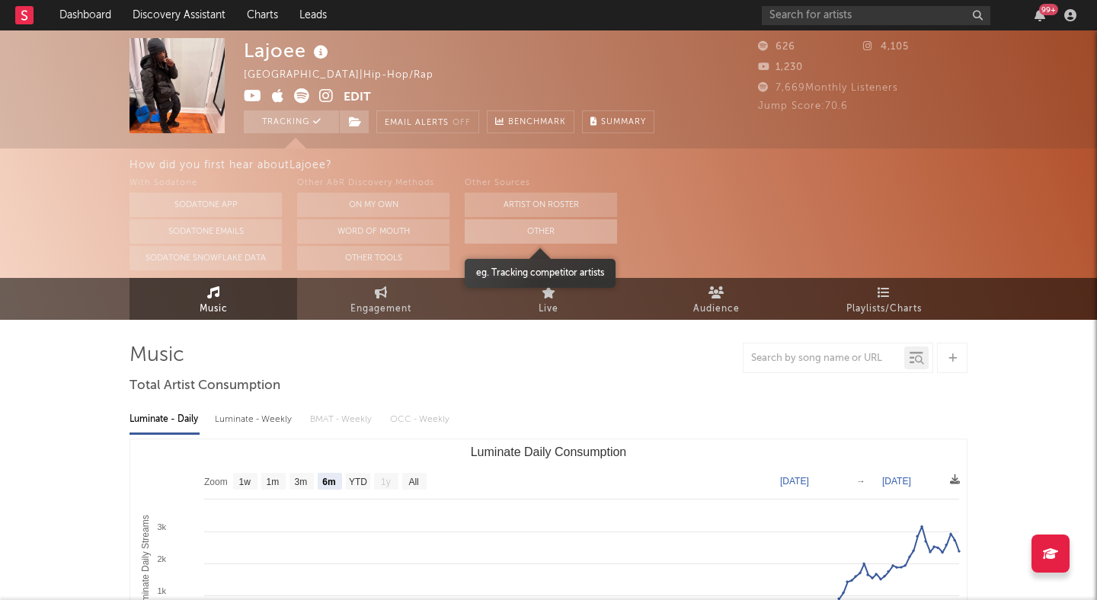
click at [491, 228] on button "Other" at bounding box center [541, 231] width 152 height 24
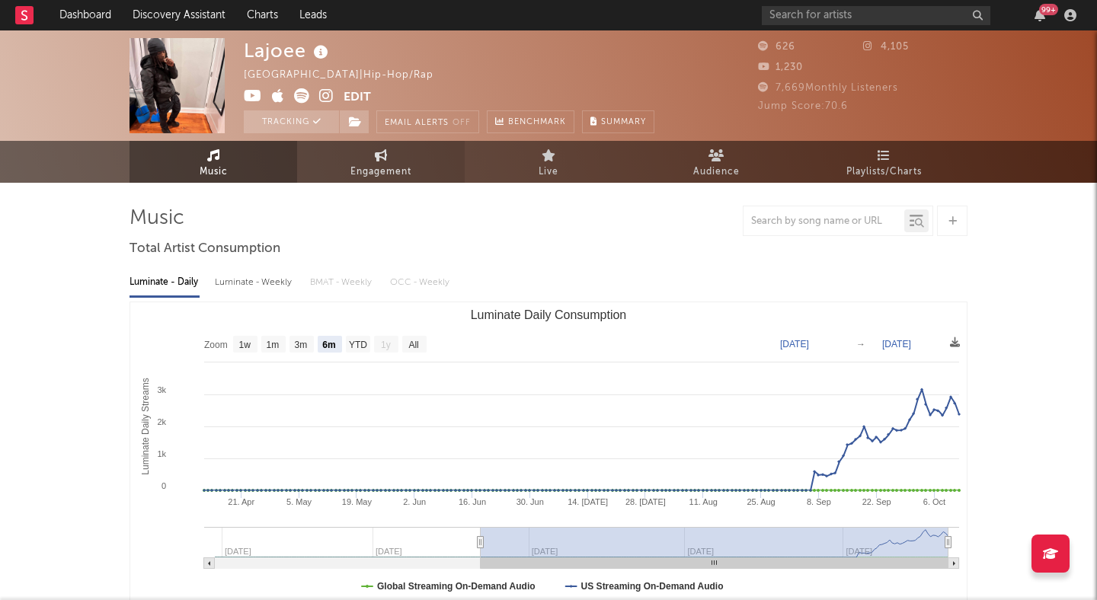
click at [376, 164] on span "Engagement" at bounding box center [380, 172] width 61 height 18
select select "1w"
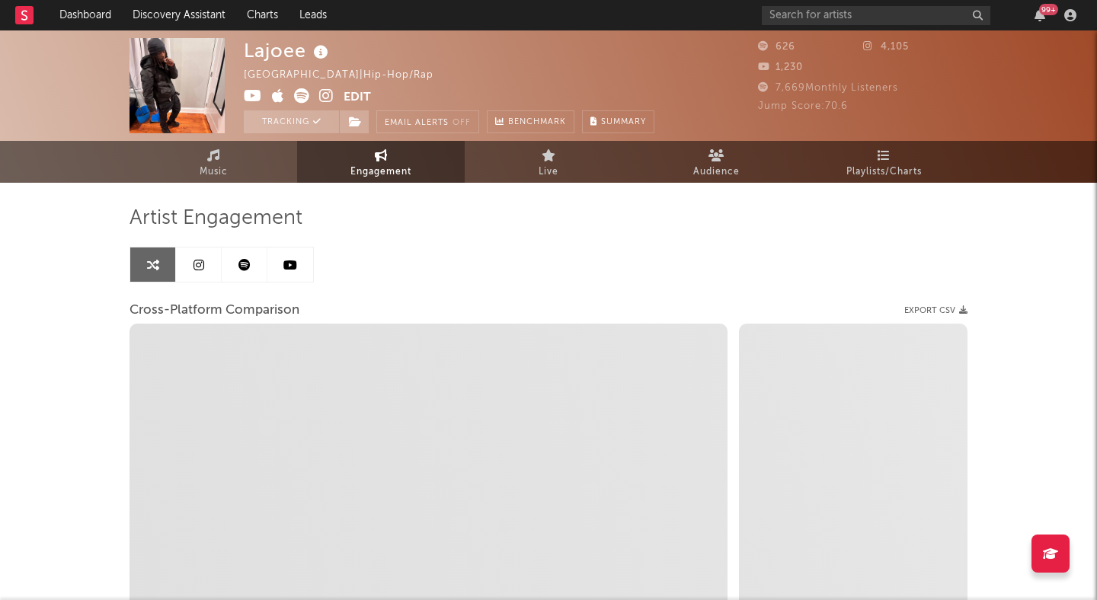
select select "1m"
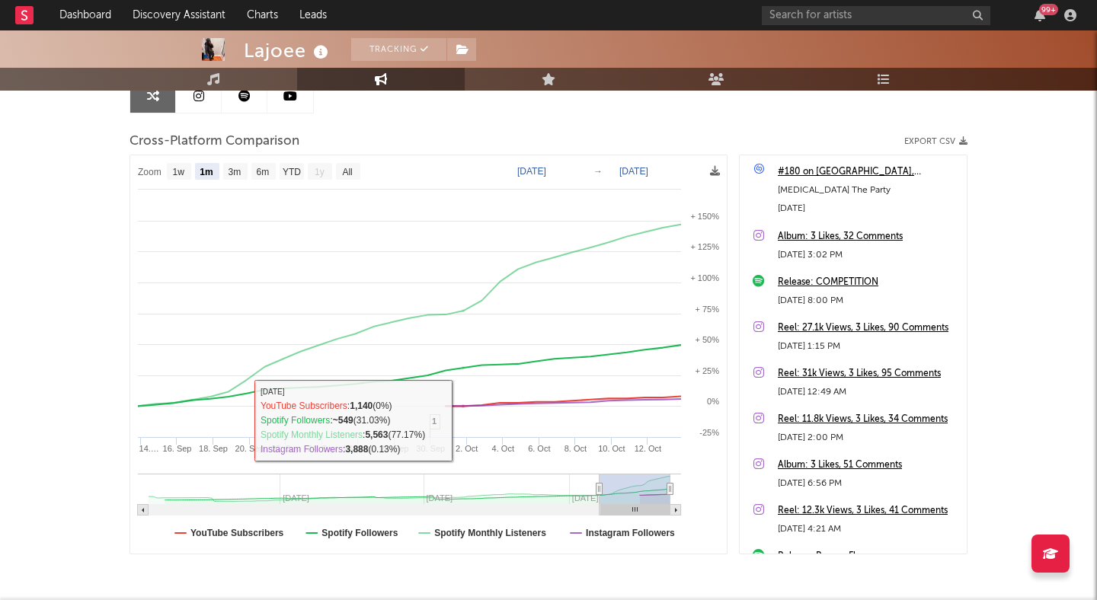
scroll to position [176, 0]
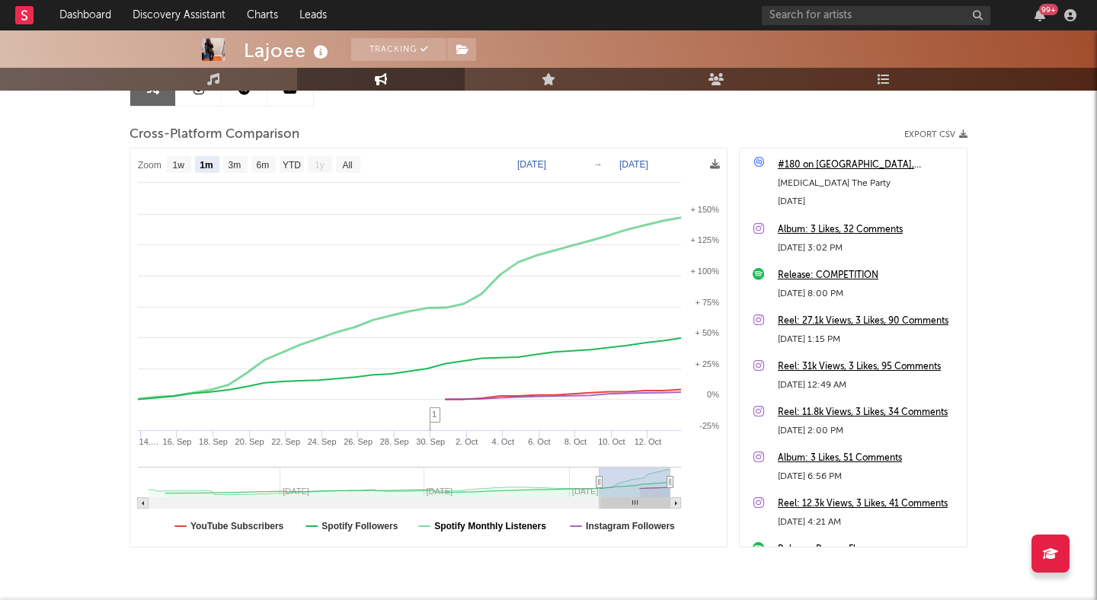
click at [473, 529] on text "Spotify Monthly Listeners" at bounding box center [490, 526] width 112 height 11
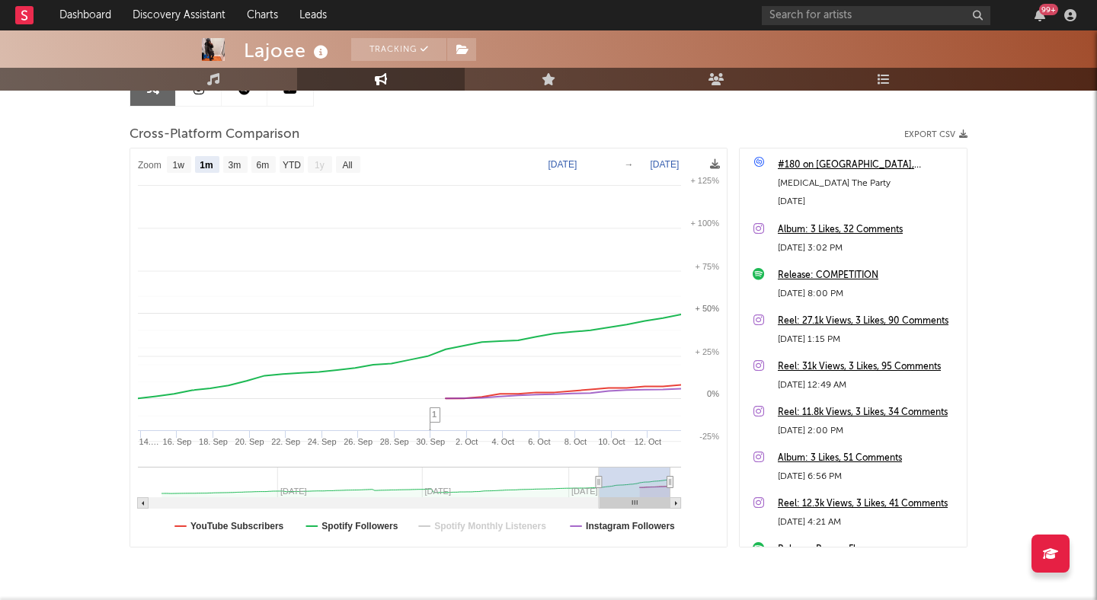
select select "1m"
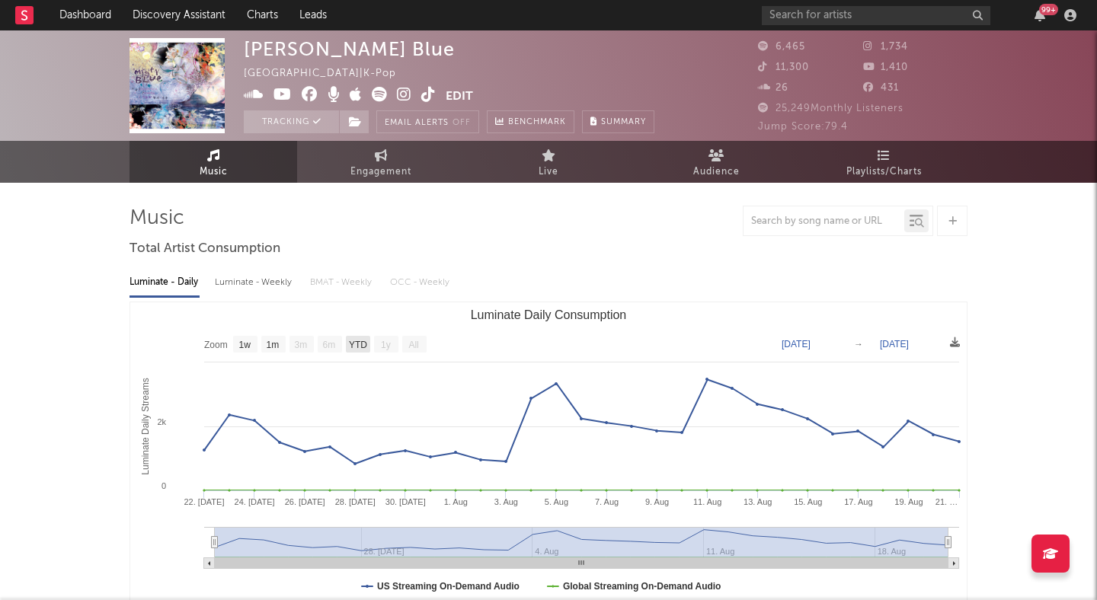
click at [355, 343] on text "YTD" at bounding box center [358, 345] width 18 height 11
select select "YTD"
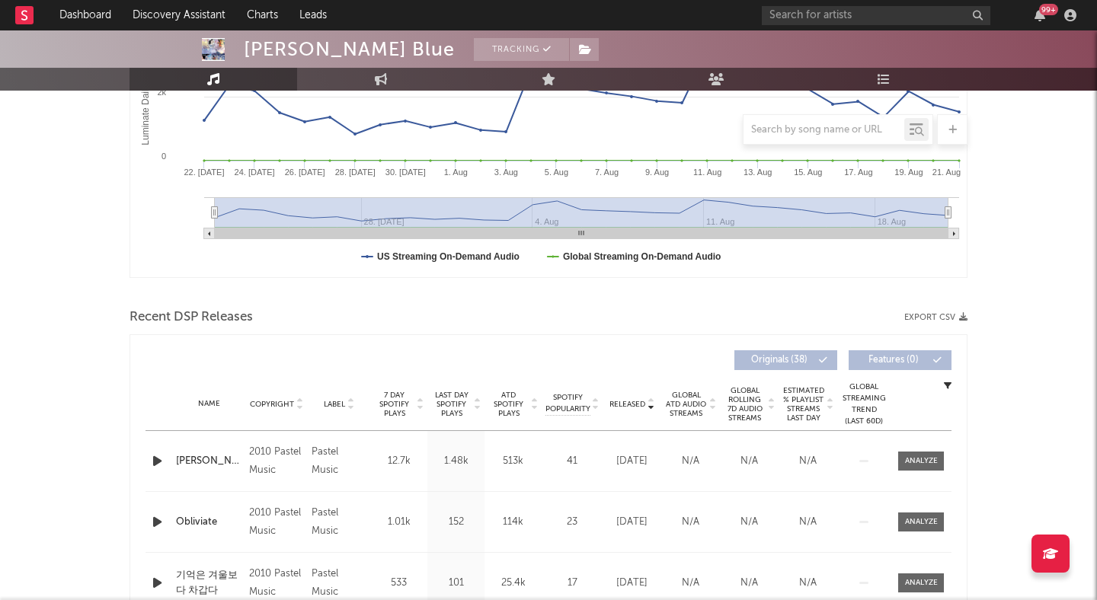
scroll to position [326, 0]
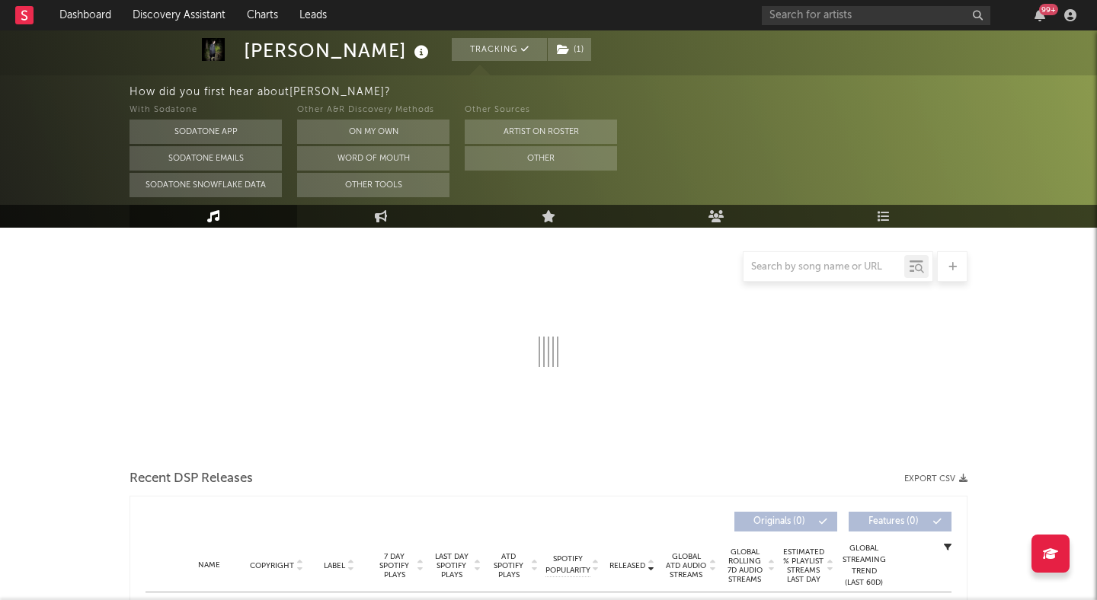
scroll to position [184, 0]
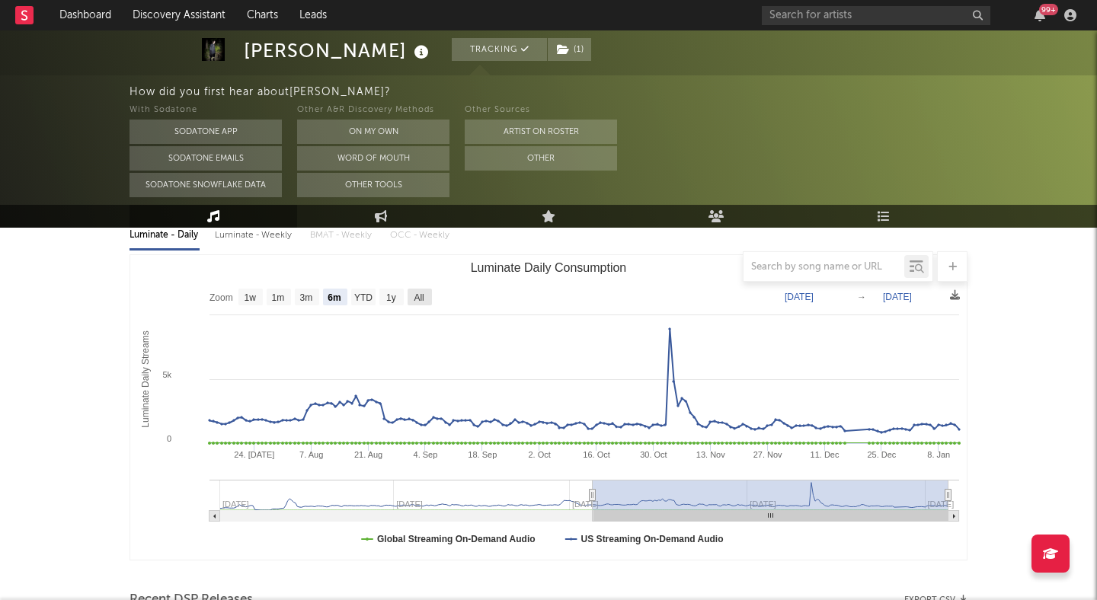
click at [419, 300] on text "All" at bounding box center [419, 297] width 10 height 11
select select "All"
type input "2023-01-01"
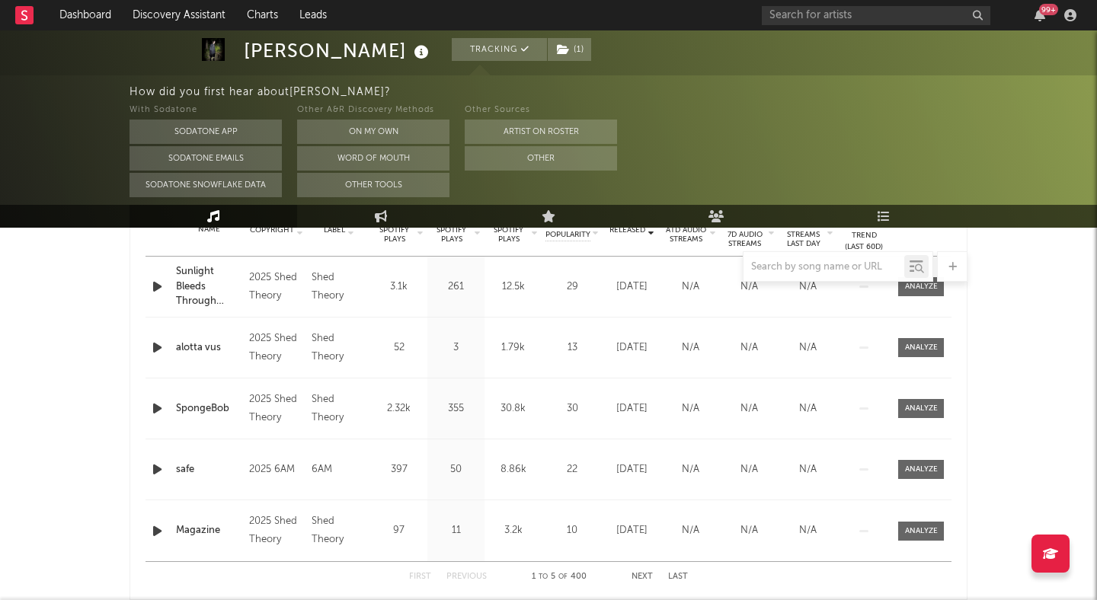
scroll to position [587, 0]
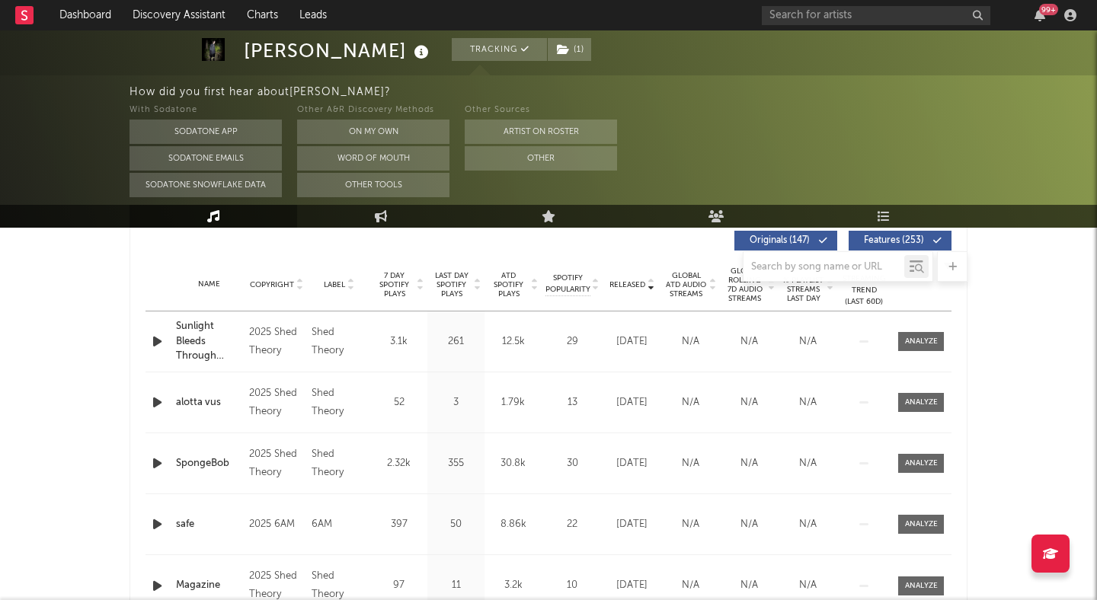
click at [906, 242] on span "Features ( 253 )" at bounding box center [893, 240] width 70 height 9
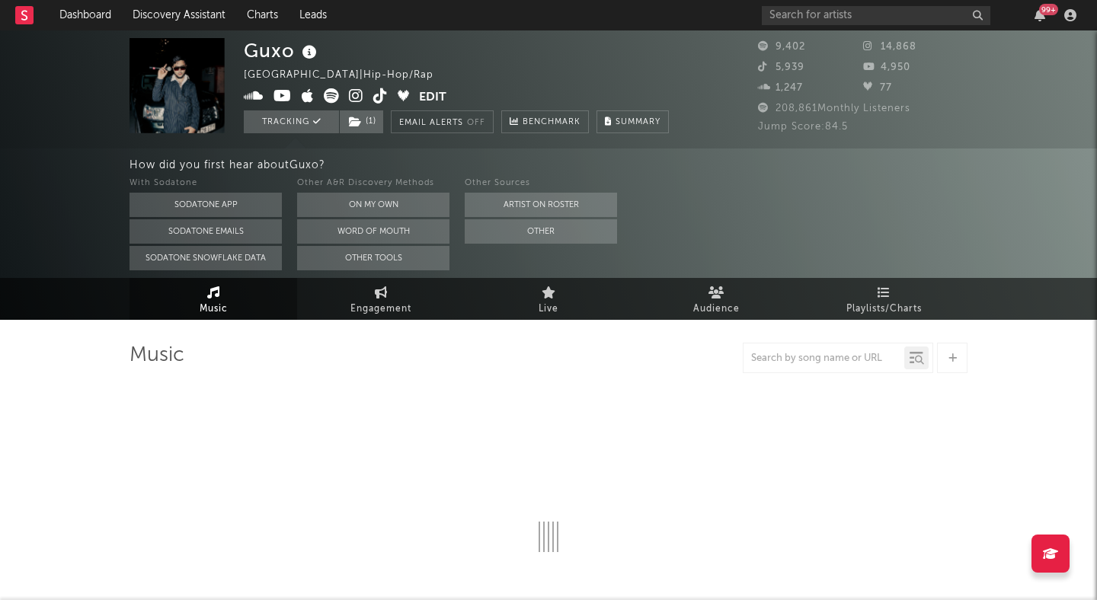
select select "6m"
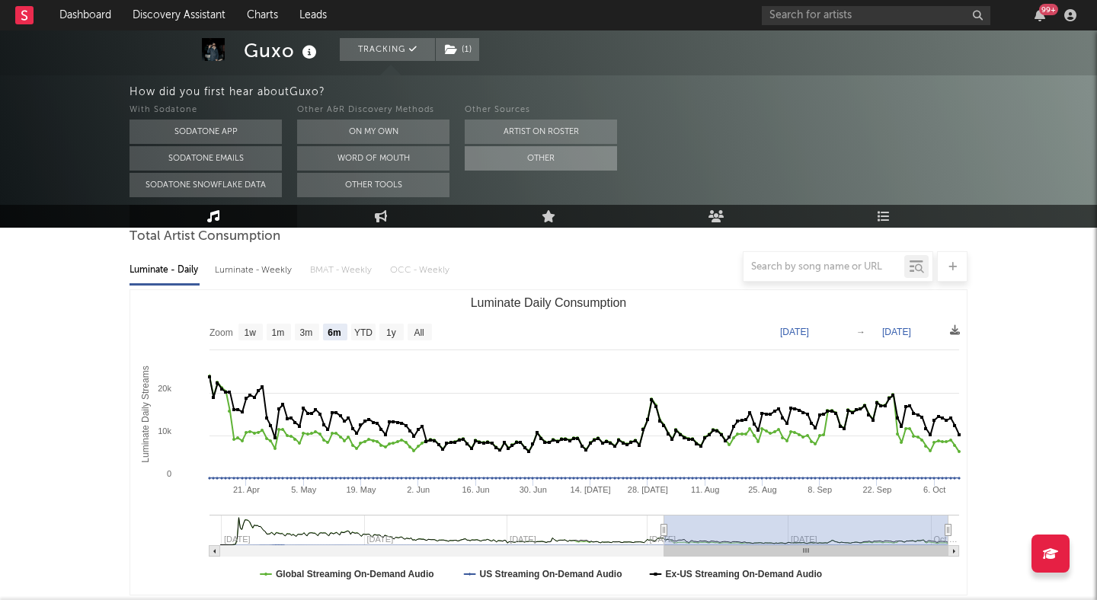
scroll to position [151, 0]
type input "2024-09-10"
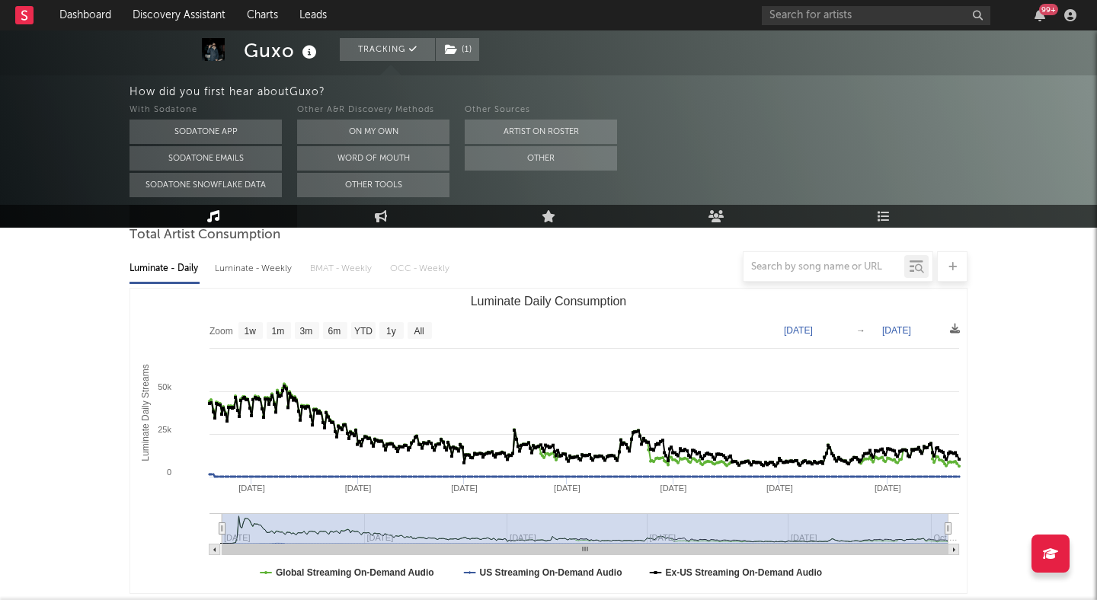
select select "All"
type input "2024-06-30"
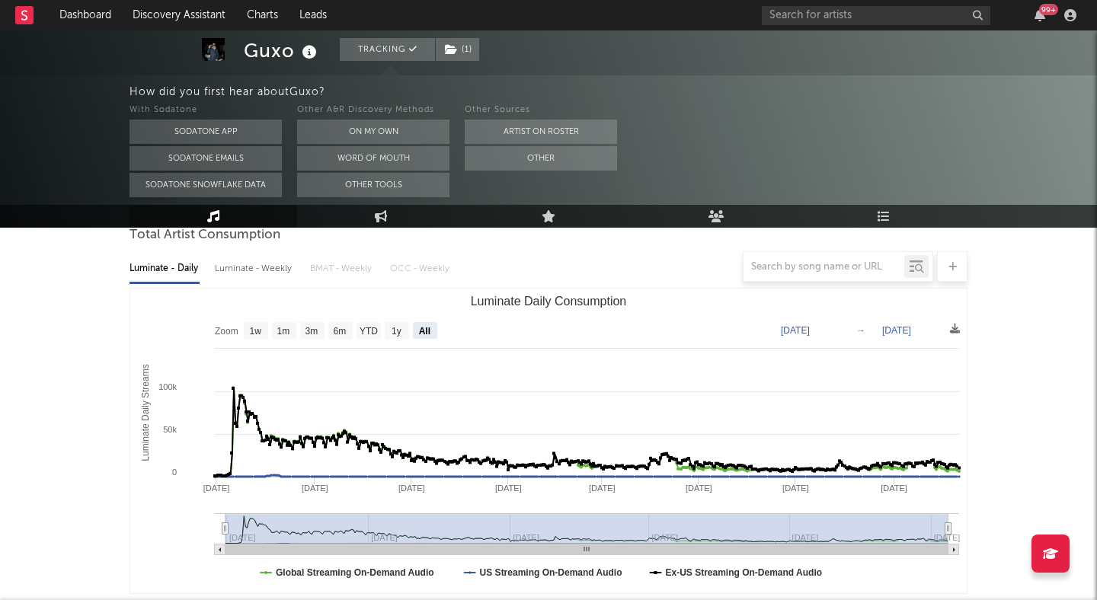
drag, startPoint x: 664, startPoint y: 528, endPoint x: 174, endPoint y: 521, distance: 489.8
click at [174, 521] on icon "Created with Highcharts 10.3.3 Luminate Daily Streams Luminate Daily Consumptio…" at bounding box center [548, 441] width 836 height 305
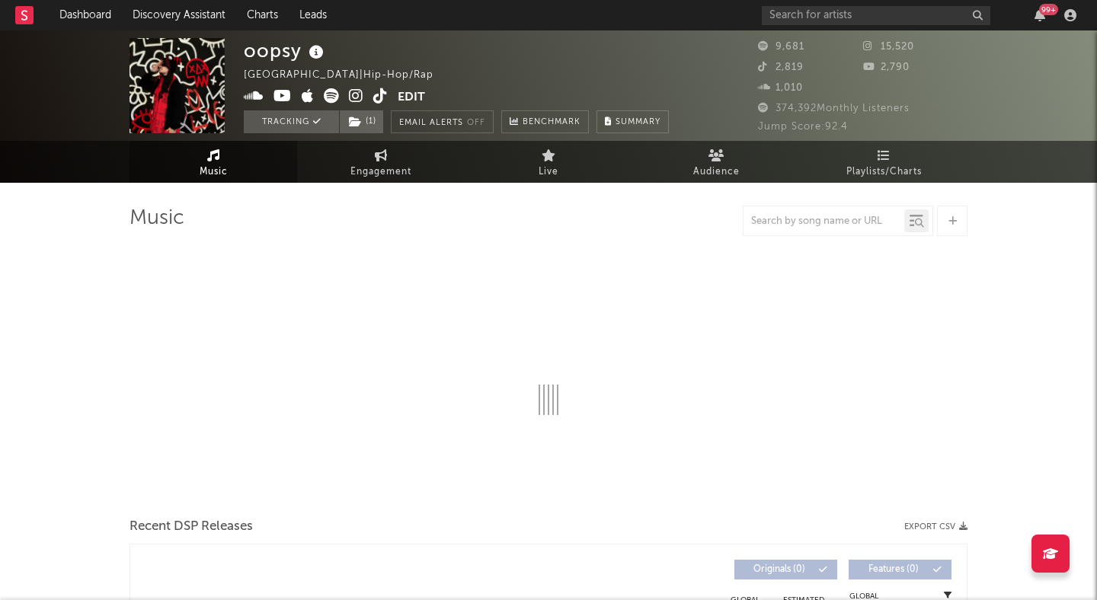
select select "6m"
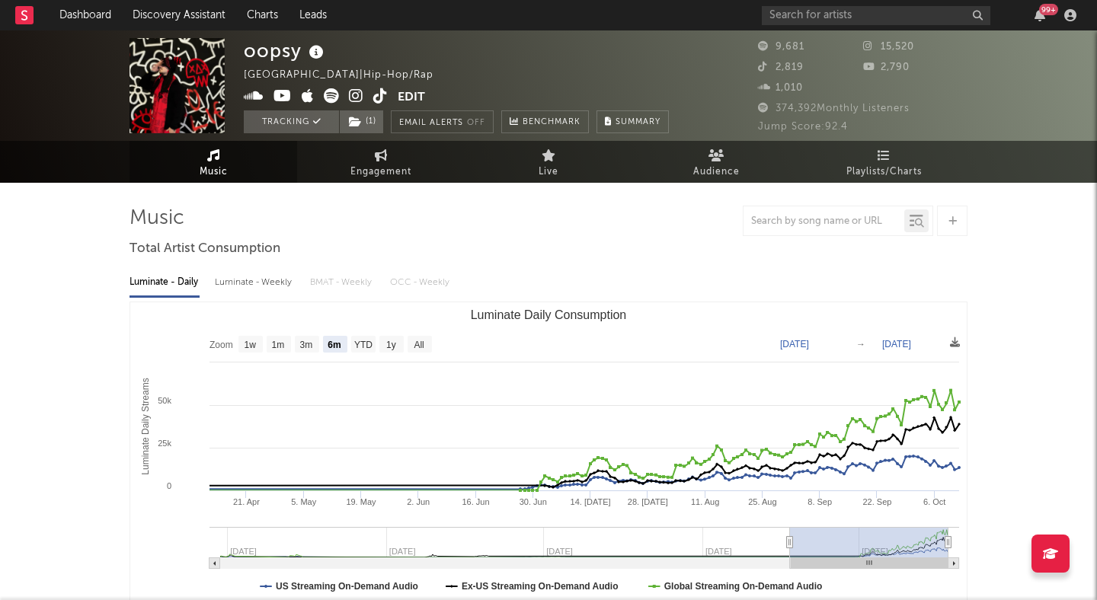
click at [353, 88] on icon at bounding box center [356, 95] width 14 height 15
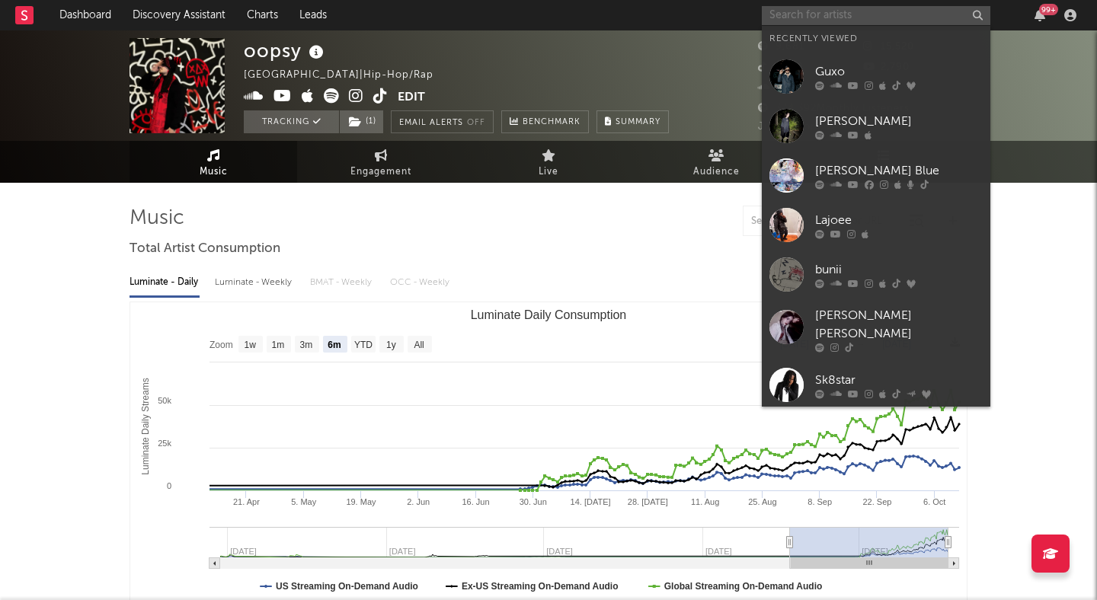
click at [842, 17] on input "text" at bounding box center [876, 15] width 229 height 19
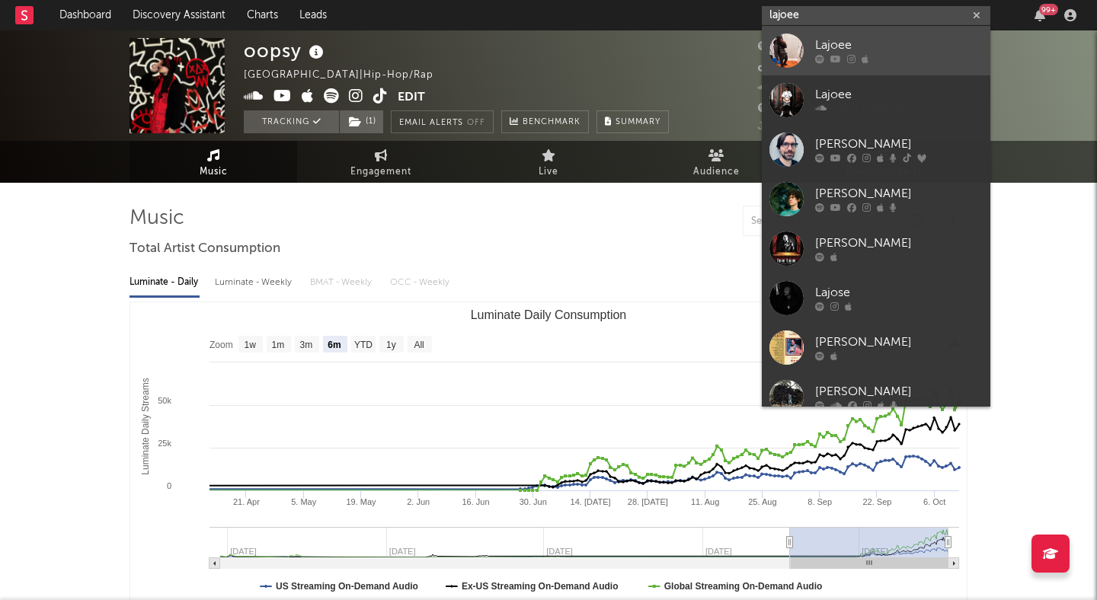
type input "lajoee"
click at [852, 42] on div "Lajoee" at bounding box center [899, 46] width 168 height 18
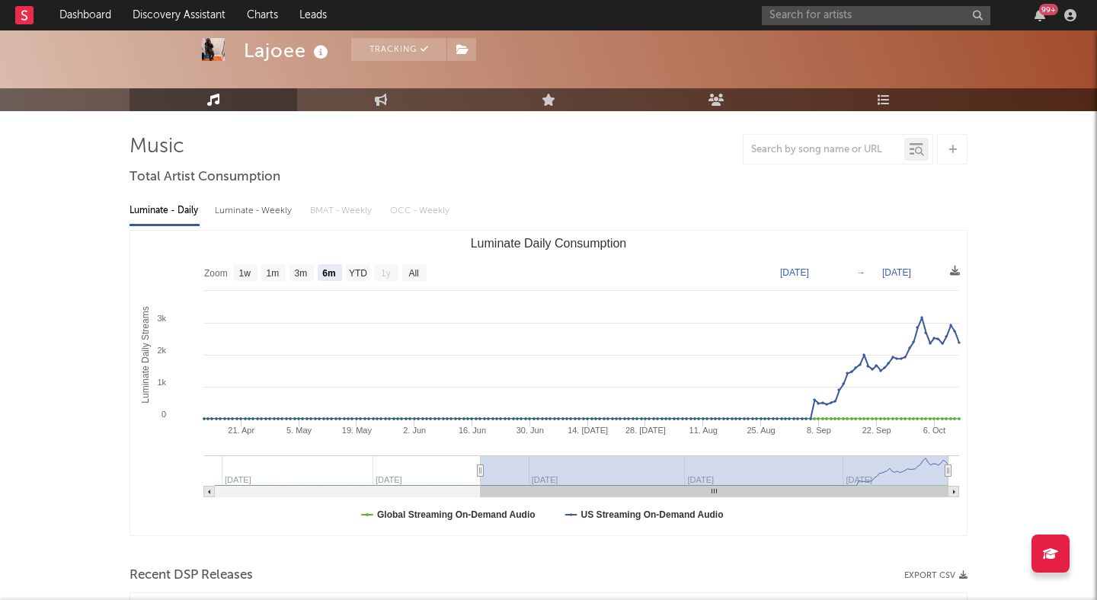
scroll to position [75, 0]
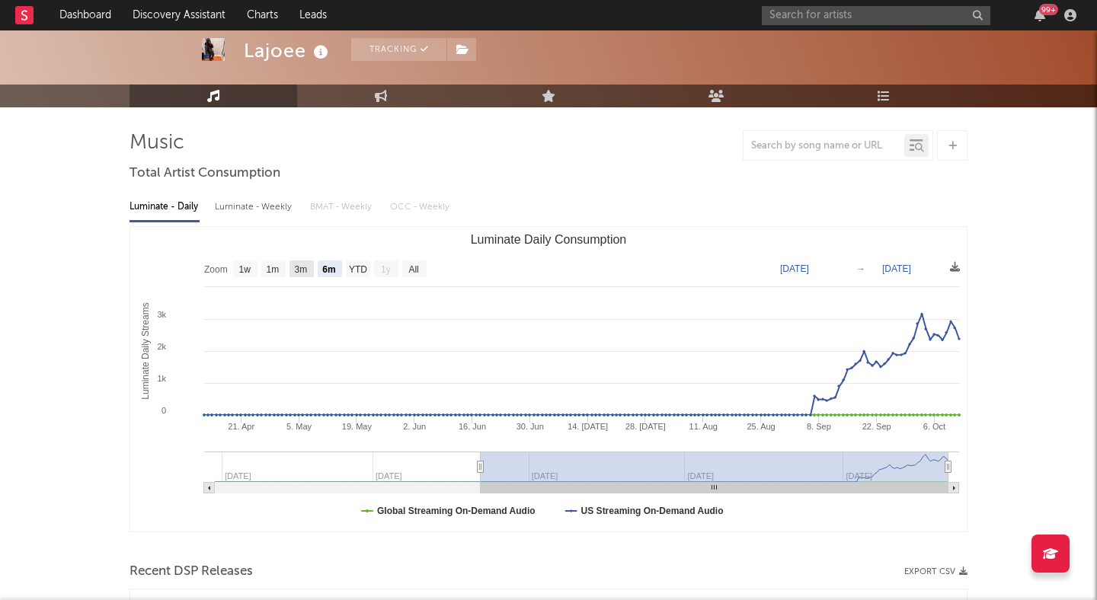
click at [294, 265] on rect "Luminate Daily Consumption" at bounding box center [301, 269] width 24 height 17
select select "3m"
type input "[DATE]"
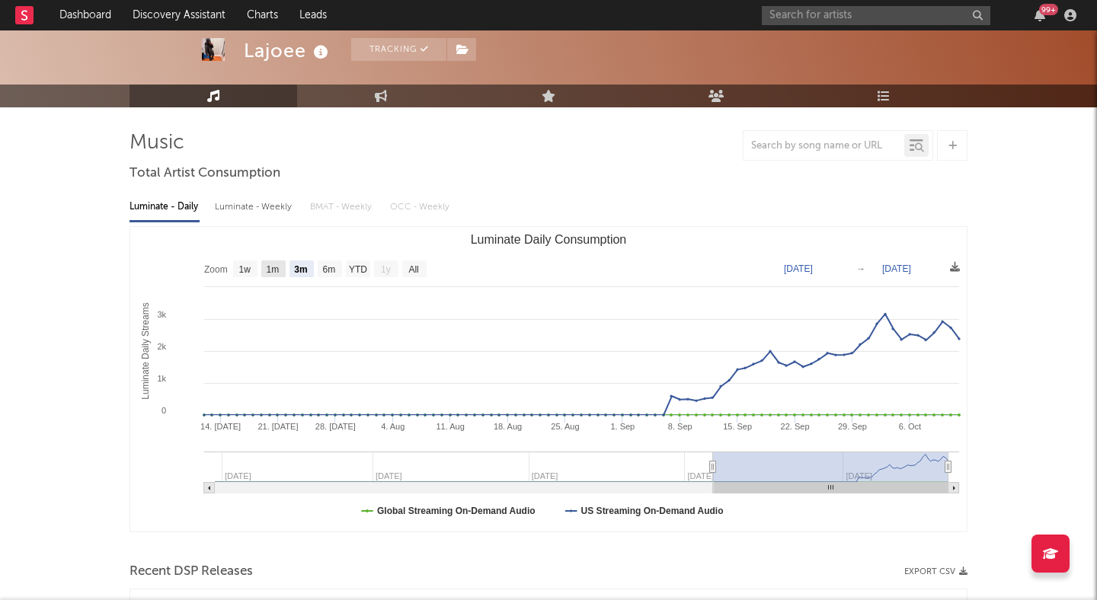
click at [261, 265] on rect "Luminate Daily Consumption" at bounding box center [273, 269] width 24 height 17
select select "1m"
type input "[DATE]"
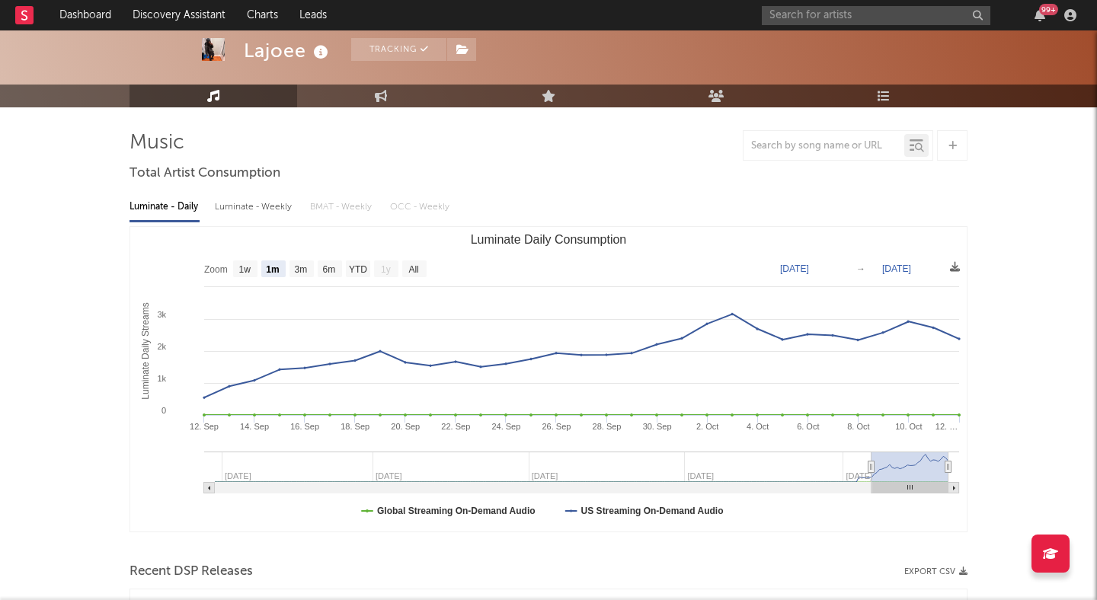
click at [308, 264] on text "3m" at bounding box center [301, 269] width 13 height 11
select select "3m"
type input "[DATE]"
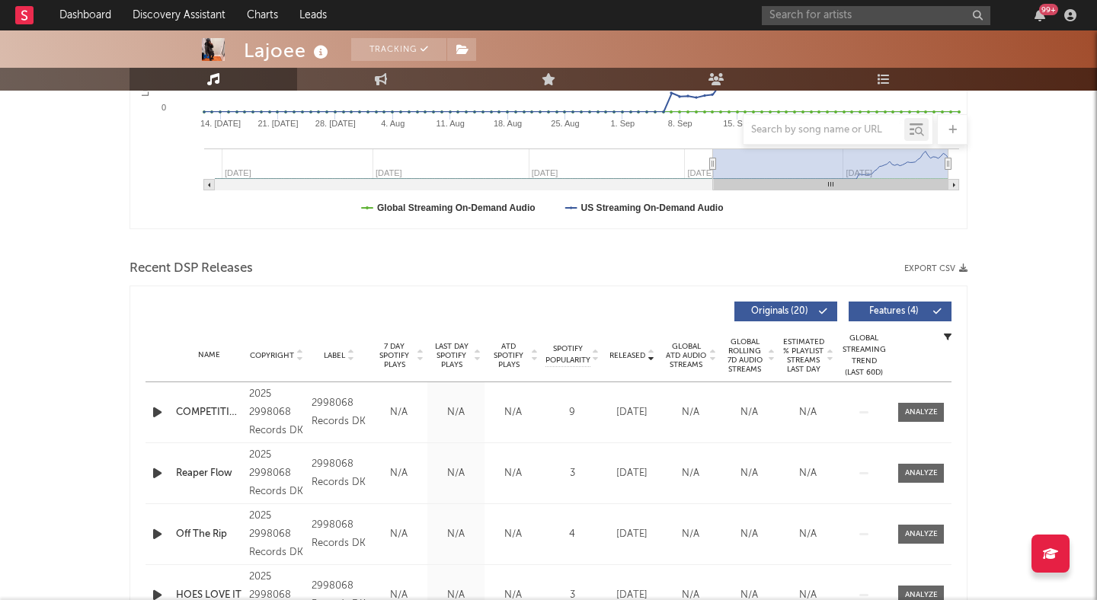
scroll to position [388, 0]
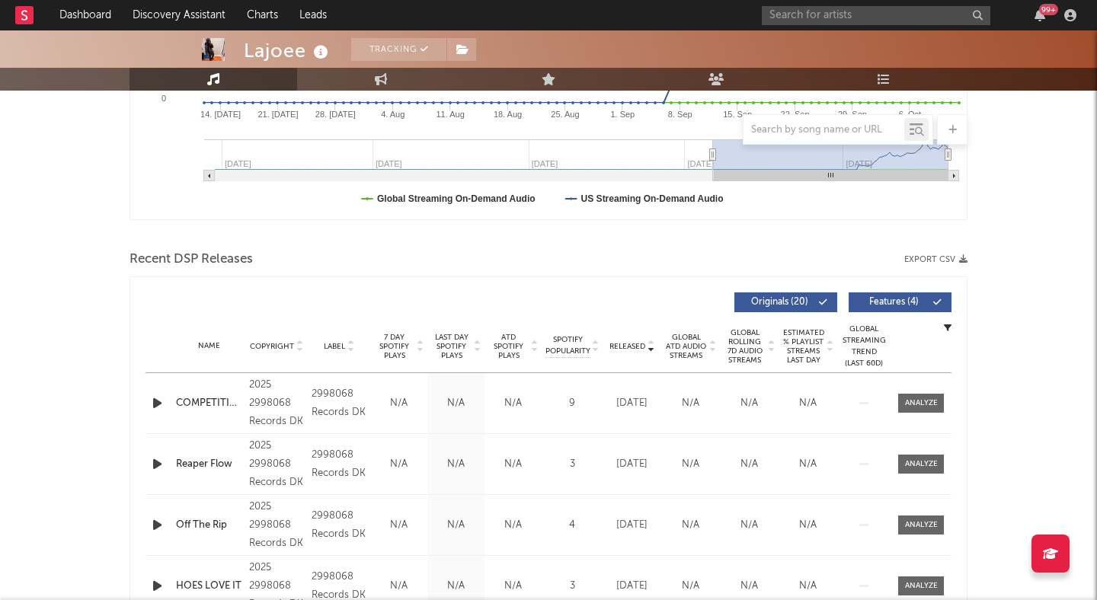
click at [927, 302] on span "Features ( 4 )" at bounding box center [893, 302] width 70 height 9
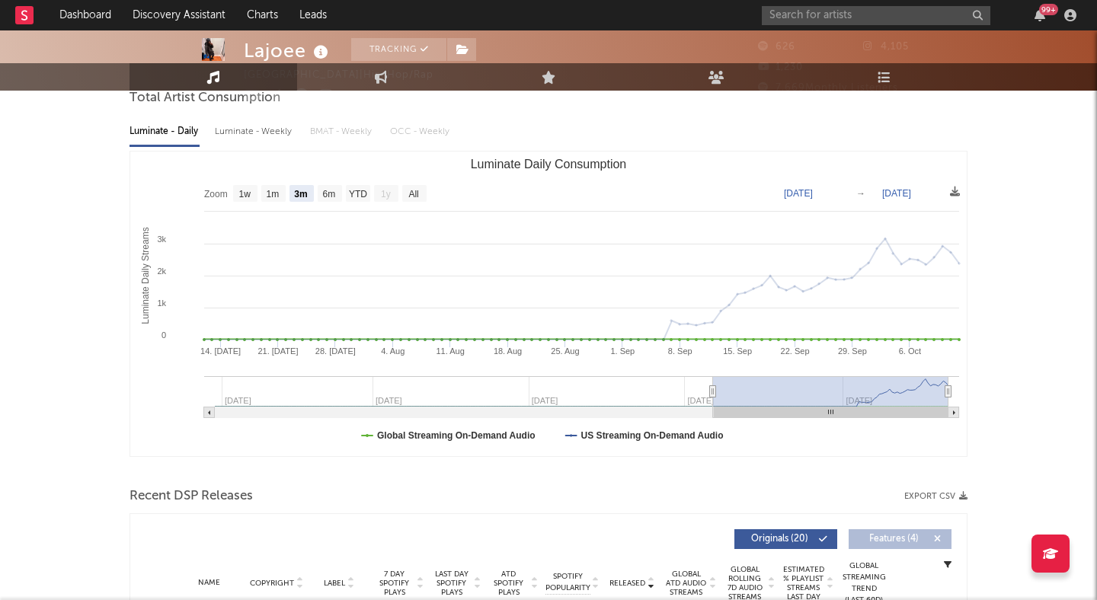
scroll to position [0, 0]
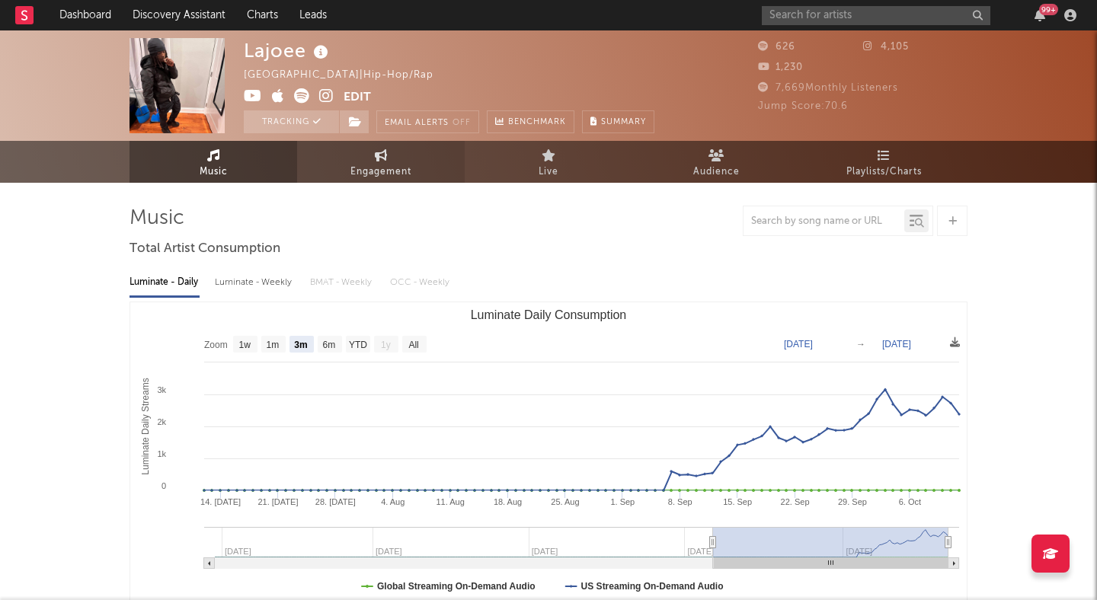
click at [367, 180] on span "Engagement" at bounding box center [380, 172] width 61 height 18
select select "1w"
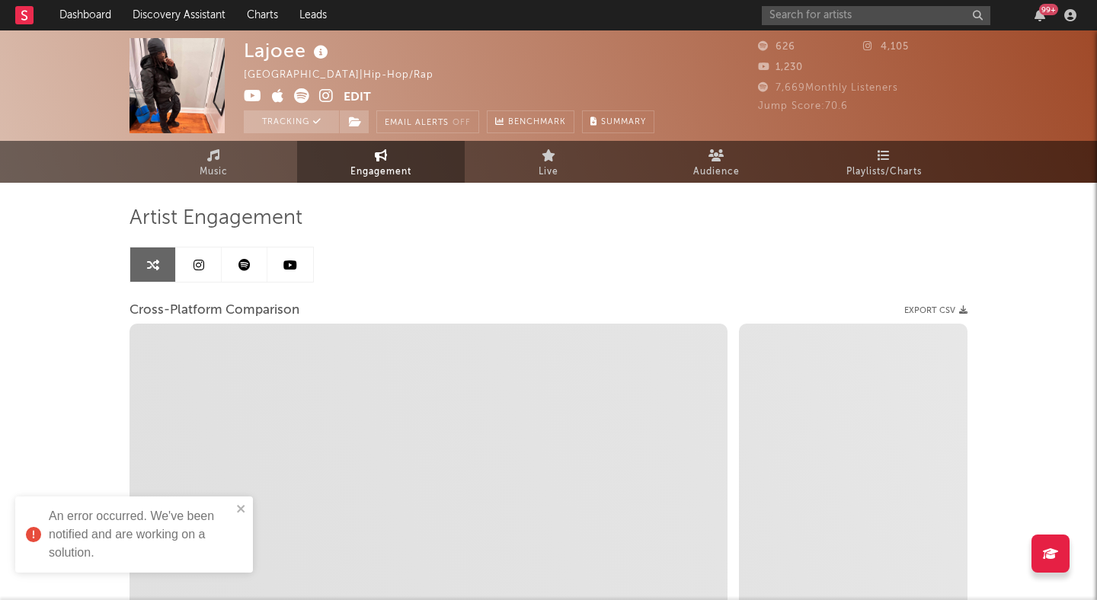
click at [325, 96] on icon at bounding box center [326, 95] width 14 height 15
click at [719, 165] on span "Audience" at bounding box center [716, 172] width 46 height 18
